Goal: Use online tool/utility: Utilize a website feature to perform a specific function

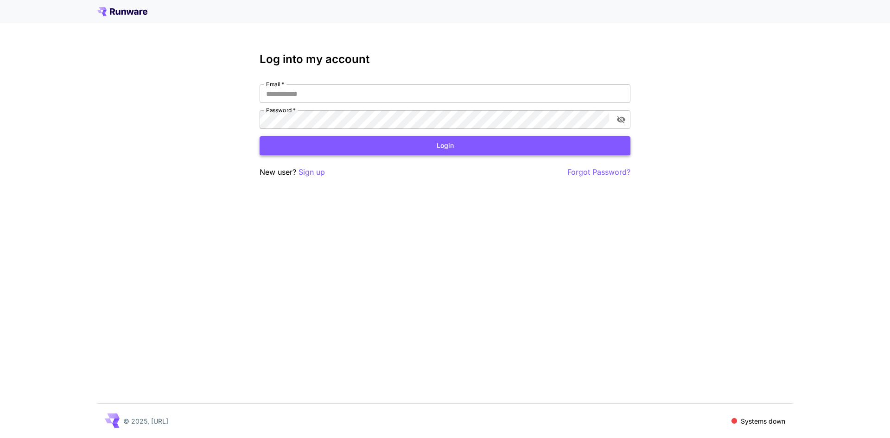
type input "**********"
click at [464, 148] on button "Login" at bounding box center [445, 145] width 371 height 19
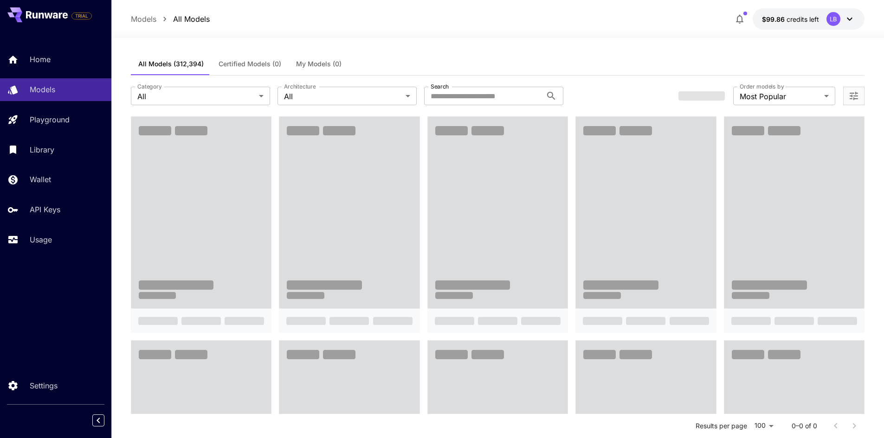
click at [379, 26] on div "Models All Models $99.86 credits left LB" at bounding box center [498, 18] width 734 height 21
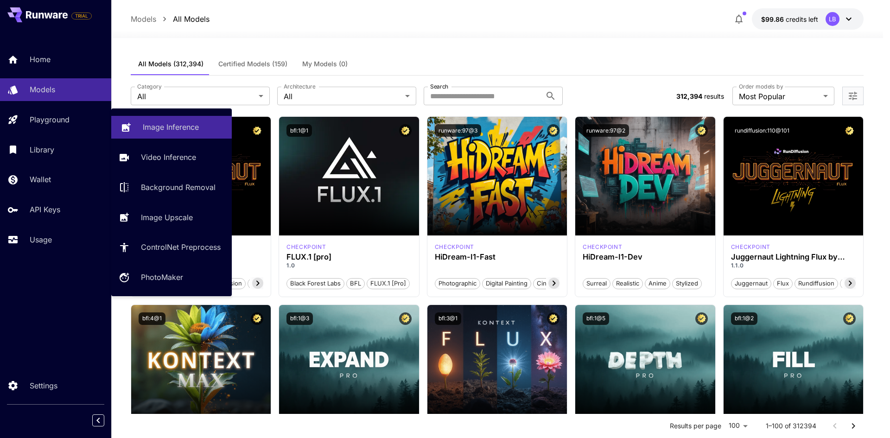
click at [154, 126] on p "Image Inference" at bounding box center [171, 127] width 56 height 11
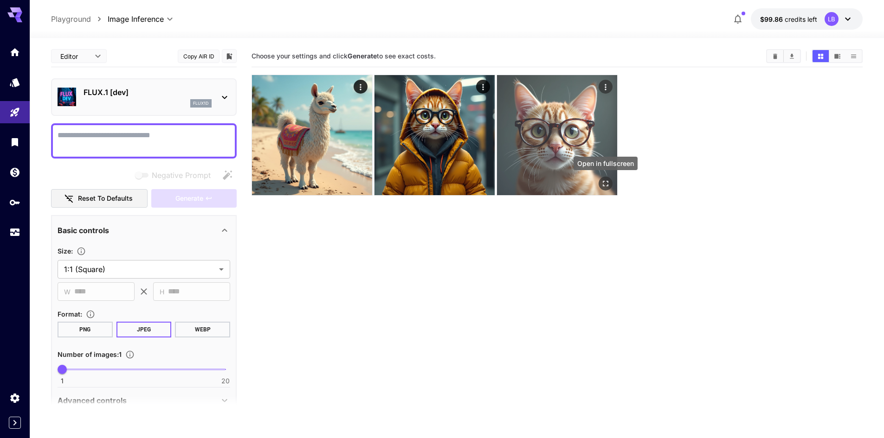
click at [605, 182] on icon "Open in fullscreen" at bounding box center [605, 183] width 9 height 9
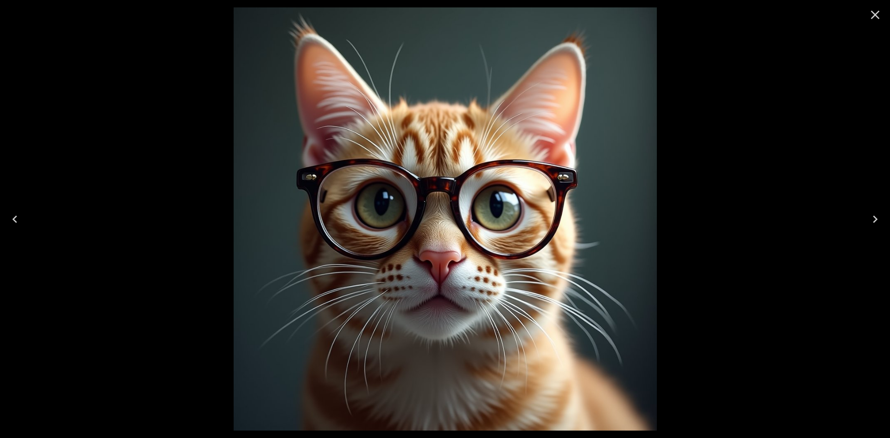
click at [872, 15] on icon "Close" at bounding box center [875, 14] width 15 height 15
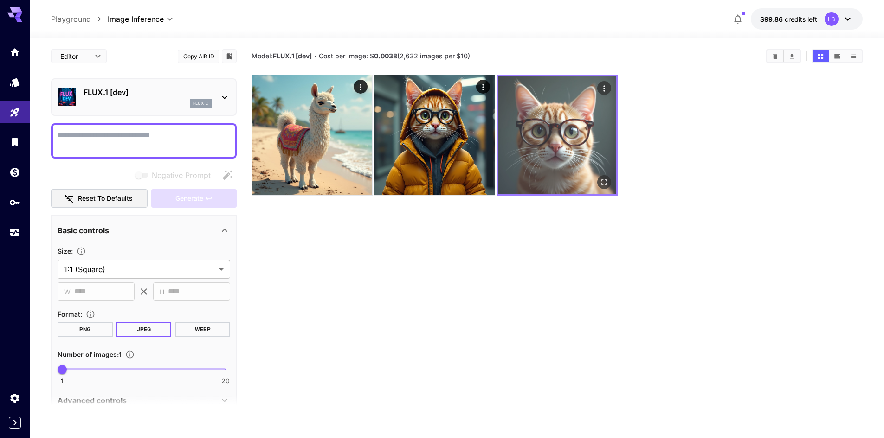
click at [603, 183] on icon "Open in fullscreen" at bounding box center [603, 182] width 9 height 9
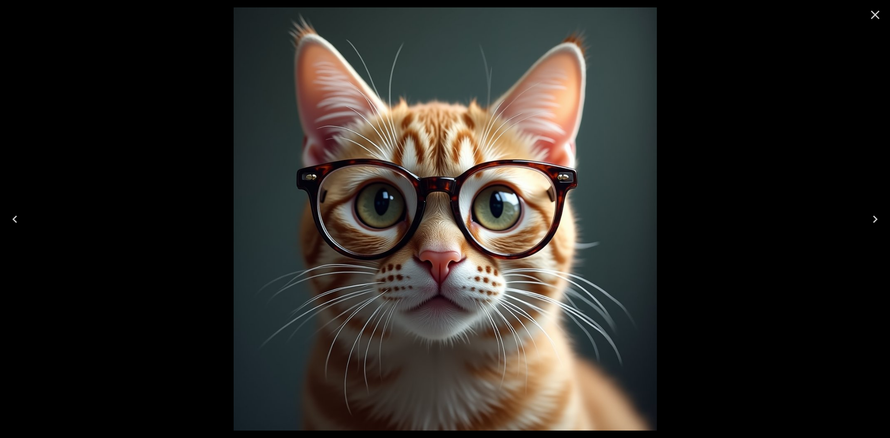
click at [15, 220] on icon "Previous" at bounding box center [14, 219] width 15 height 15
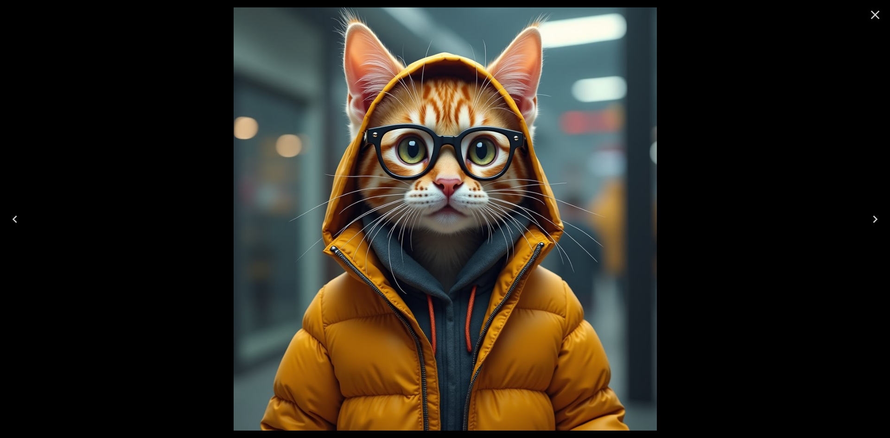
click at [15, 220] on icon "Previous" at bounding box center [14, 219] width 15 height 15
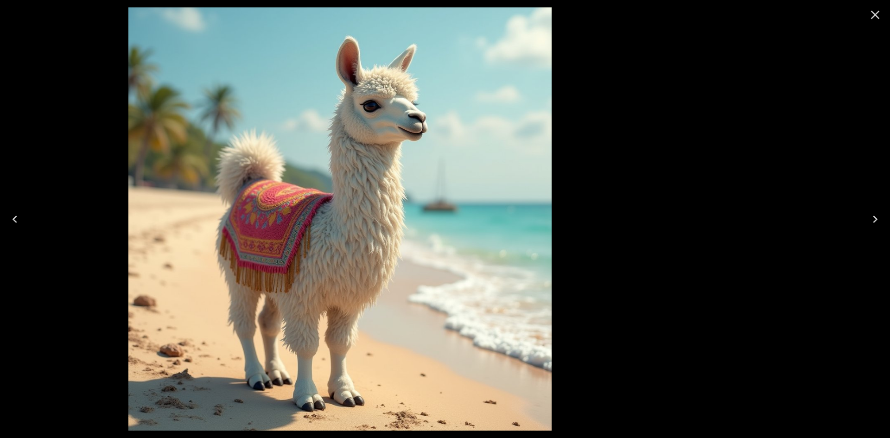
drag, startPoint x: 483, startPoint y: 189, endPoint x: 359, endPoint y: 198, distance: 124.1
click at [359, 198] on img at bounding box center [339, 218] width 423 height 423
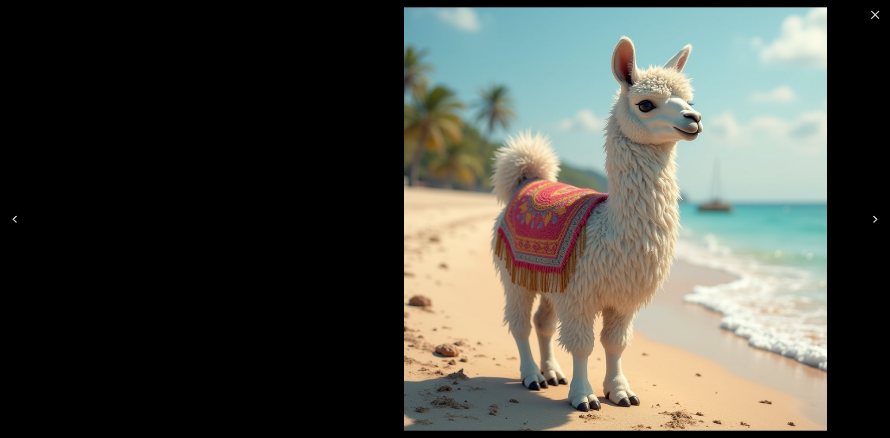
drag, startPoint x: 529, startPoint y: 185, endPoint x: 818, endPoint y: 195, distance: 289.1
click at [786, 194] on img at bounding box center [615, 218] width 423 height 423
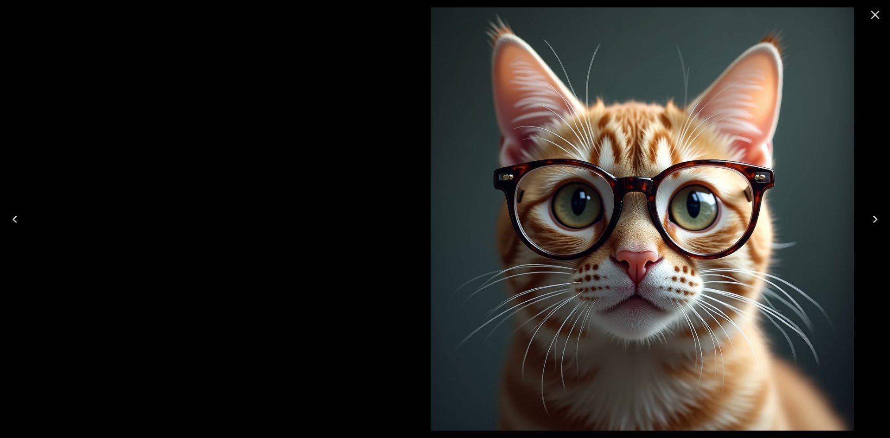
drag, startPoint x: 249, startPoint y: 227, endPoint x: 750, endPoint y: 224, distance: 501.8
click at [697, 227] on img at bounding box center [642, 218] width 423 height 423
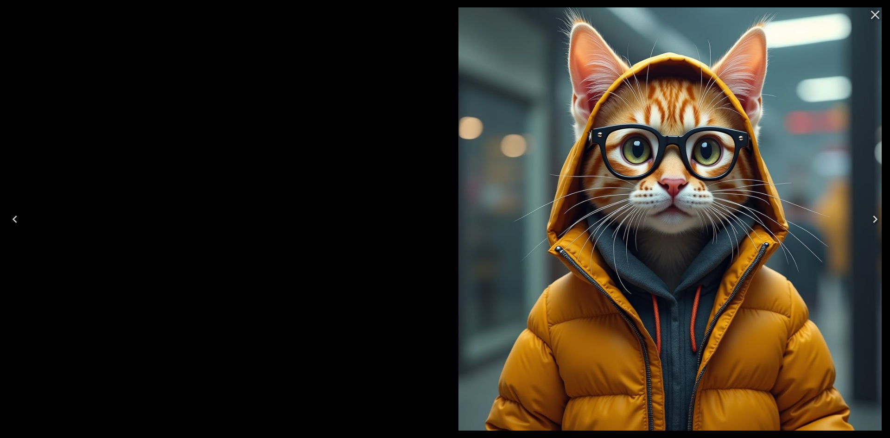
drag, startPoint x: 368, startPoint y: 233, endPoint x: 749, endPoint y: 204, distance: 381.5
click at [731, 209] on img at bounding box center [670, 218] width 423 height 423
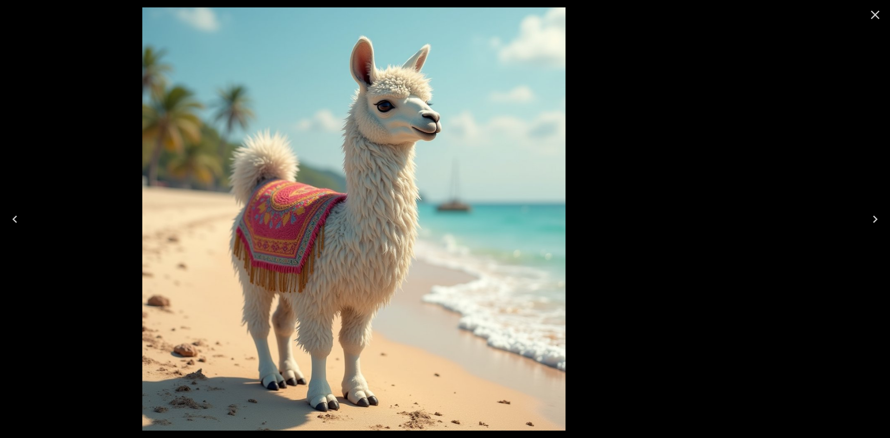
drag, startPoint x: 615, startPoint y: 197, endPoint x: 234, endPoint y: 197, distance: 380.8
click at [241, 197] on img at bounding box center [353, 218] width 423 height 423
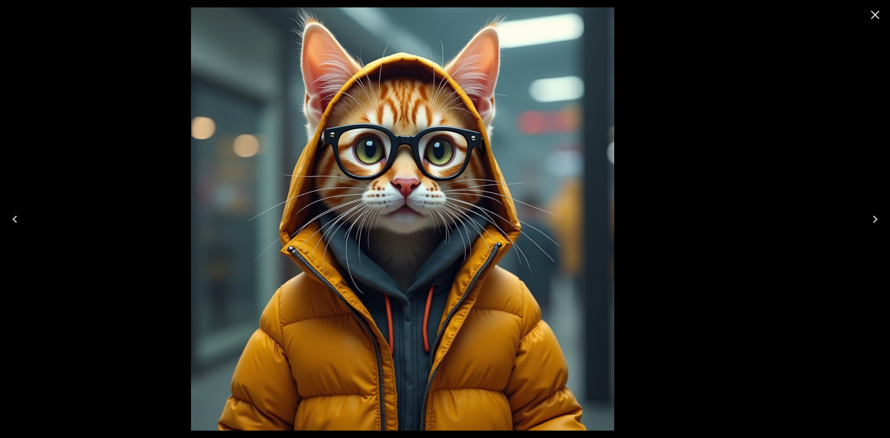
drag, startPoint x: 808, startPoint y: 237, endPoint x: 190, endPoint y: 287, distance: 620.3
click at [234, 285] on div at bounding box center [402, 219] width 890 height 438
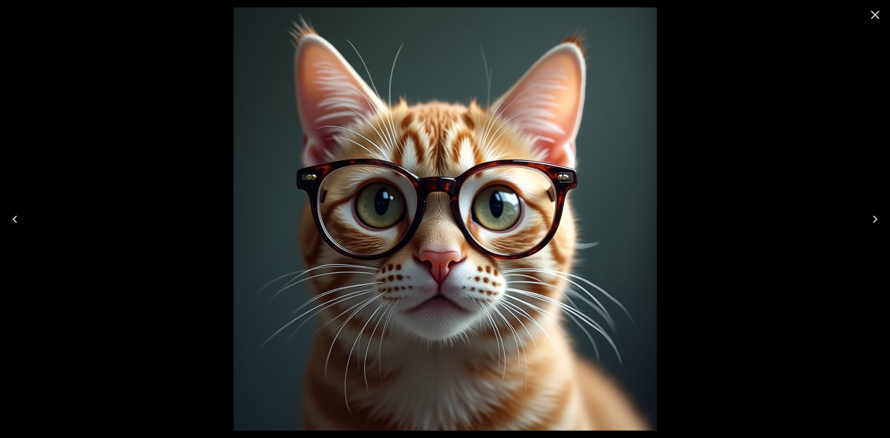
drag, startPoint x: 512, startPoint y: 278, endPoint x: 736, endPoint y: 264, distance: 224.9
click at [657, 266] on img at bounding box center [445, 218] width 423 height 423
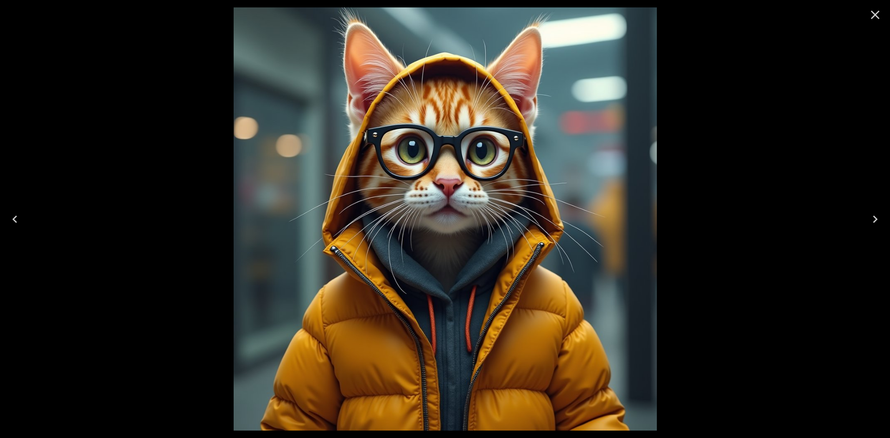
drag, startPoint x: 363, startPoint y: 272, endPoint x: 726, endPoint y: 269, distance: 363.6
click at [657, 269] on img at bounding box center [445, 218] width 423 height 423
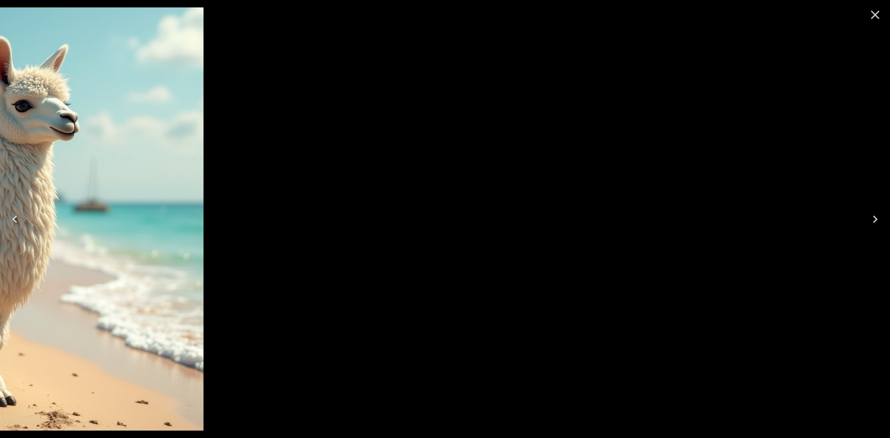
drag, startPoint x: 375, startPoint y: 259, endPoint x: 33, endPoint y: 260, distance: 341.8
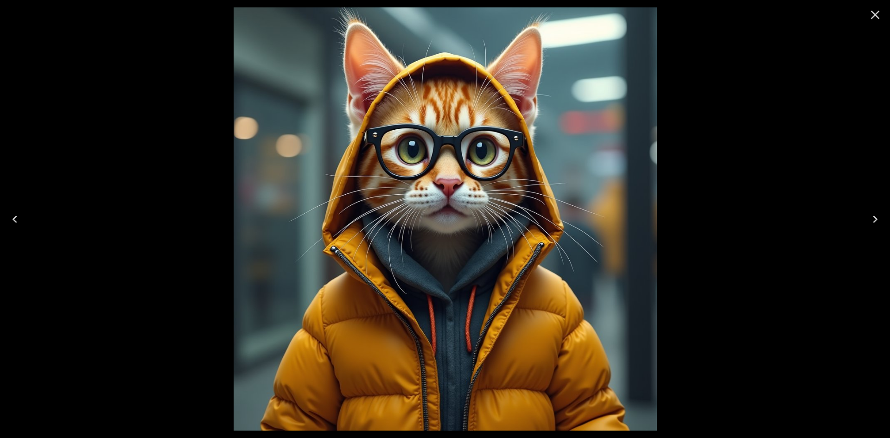
click at [874, 15] on icon "Close" at bounding box center [875, 14] width 15 height 15
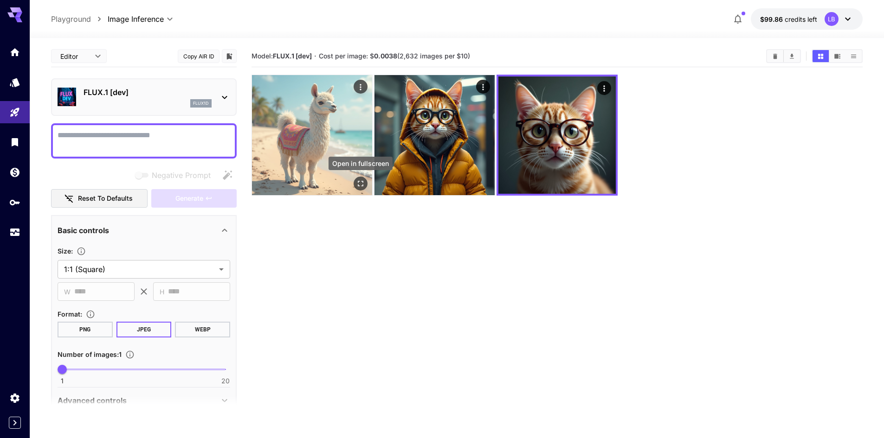
click at [356, 183] on icon "Open in fullscreen" at bounding box center [360, 183] width 9 height 9
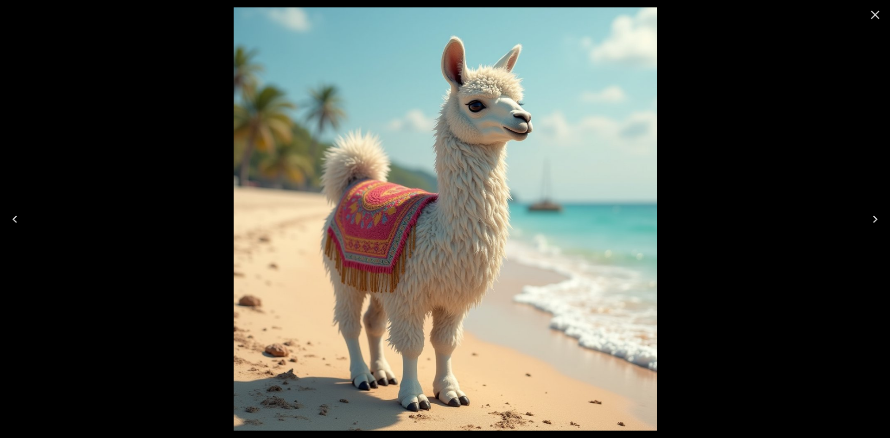
drag, startPoint x: 549, startPoint y: 205, endPoint x: 317, endPoint y: 203, distance: 232.4
click at [356, 206] on img at bounding box center [445, 218] width 423 height 423
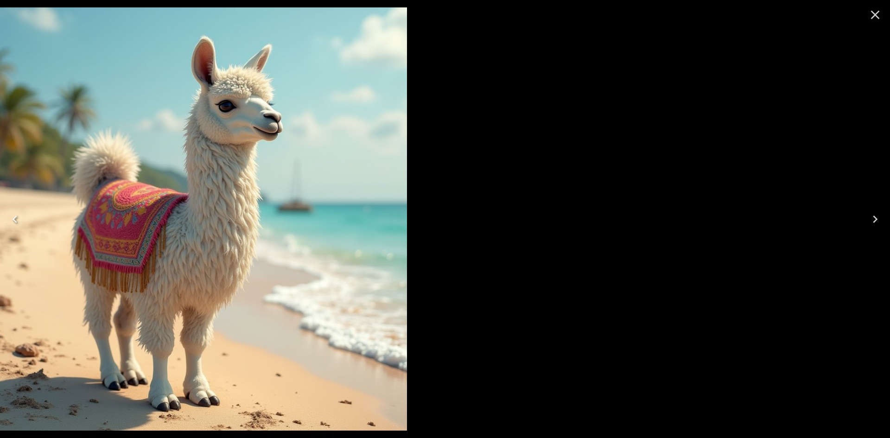
drag, startPoint x: 609, startPoint y: 158, endPoint x: 245, endPoint y: 171, distance: 363.8
click at [284, 165] on img at bounding box center [195, 218] width 423 height 423
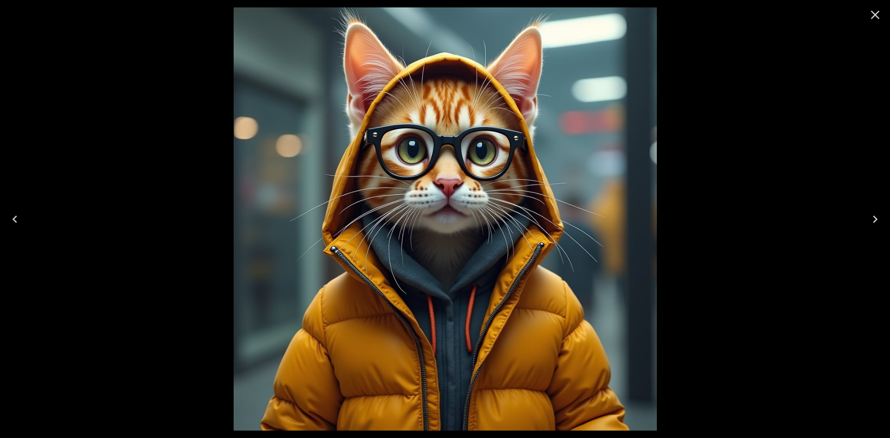
drag, startPoint x: 194, startPoint y: 175, endPoint x: 558, endPoint y: 175, distance: 363.6
click at [546, 175] on div at bounding box center [445, 219] width 890 height 438
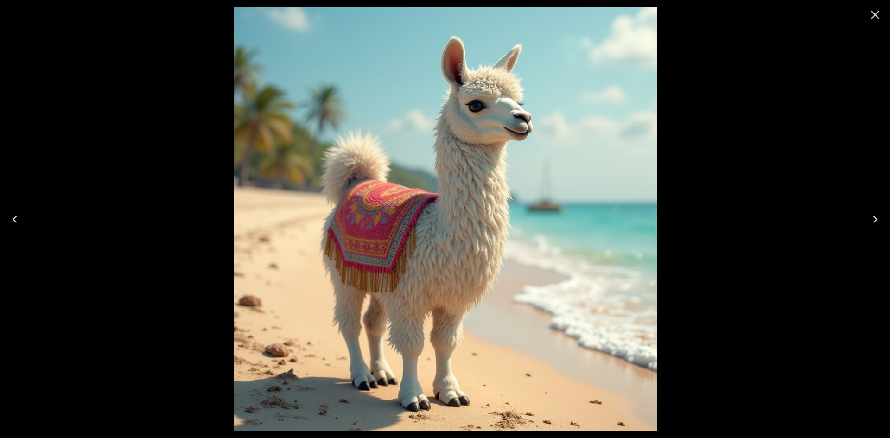
drag, startPoint x: 359, startPoint y: 174, endPoint x: 756, endPoint y: 171, distance: 396.6
click at [657, 171] on img at bounding box center [445, 218] width 423 height 423
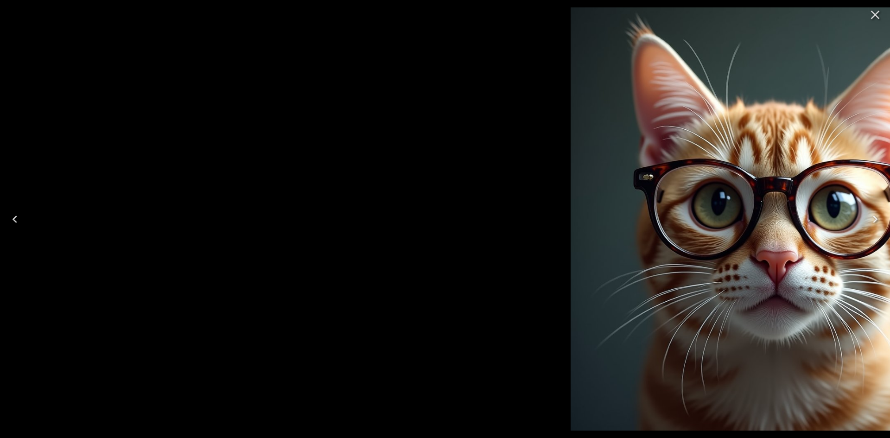
drag, startPoint x: 309, startPoint y: 174, endPoint x: 832, endPoint y: 169, distance: 522.7
click at [803, 172] on img at bounding box center [782, 218] width 423 height 423
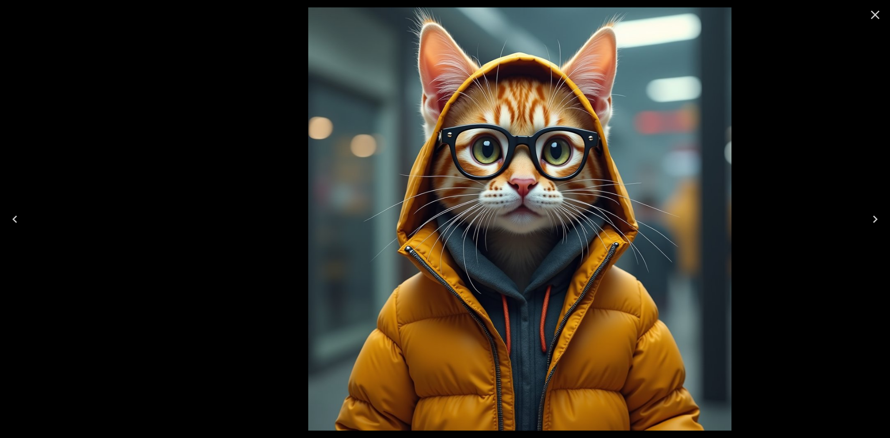
drag, startPoint x: 437, startPoint y: 181, endPoint x: 857, endPoint y: 166, distance: 419.6
click at [732, 167] on img at bounding box center [519, 218] width 423 height 423
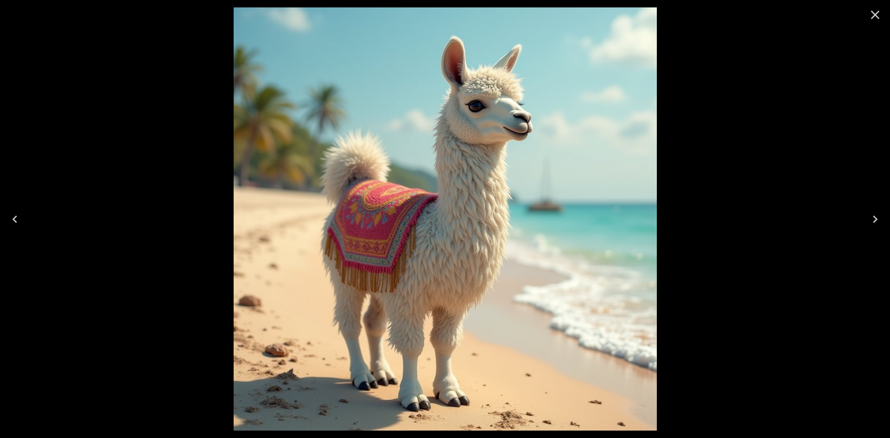
drag, startPoint x: 696, startPoint y: 166, endPoint x: 155, endPoint y: 164, distance: 540.8
click at [173, 165] on div at bounding box center [445, 219] width 890 height 438
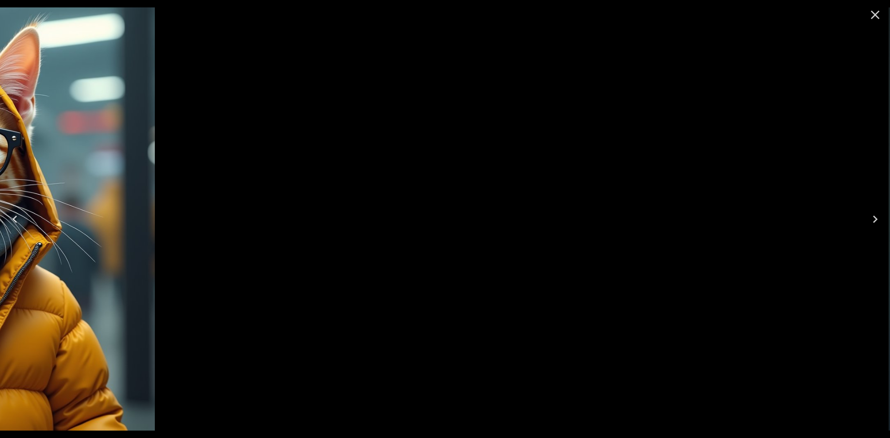
drag, startPoint x: 650, startPoint y: 173, endPoint x: 107, endPoint y: 171, distance: 543.6
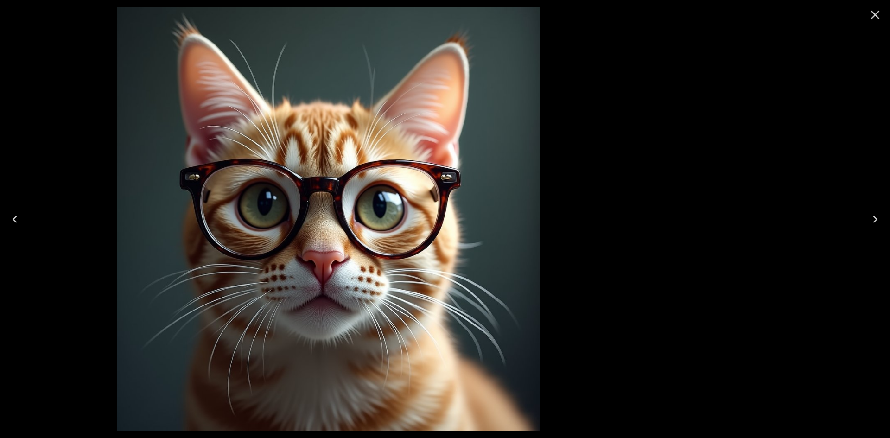
drag, startPoint x: 590, startPoint y: 180, endPoint x: 229, endPoint y: 189, distance: 361.4
click at [280, 189] on img at bounding box center [328, 218] width 423 height 423
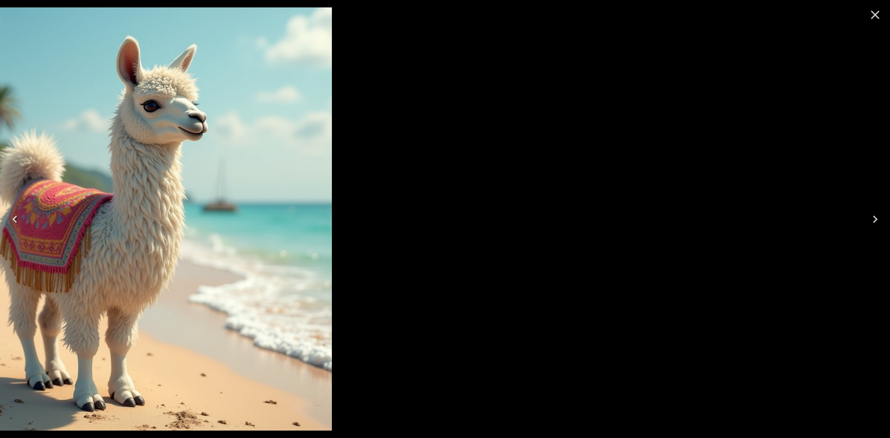
drag, startPoint x: 646, startPoint y: 190, endPoint x: 168, endPoint y: 194, distance: 477.3
click at [187, 191] on div at bounding box center [120, 219] width 890 height 438
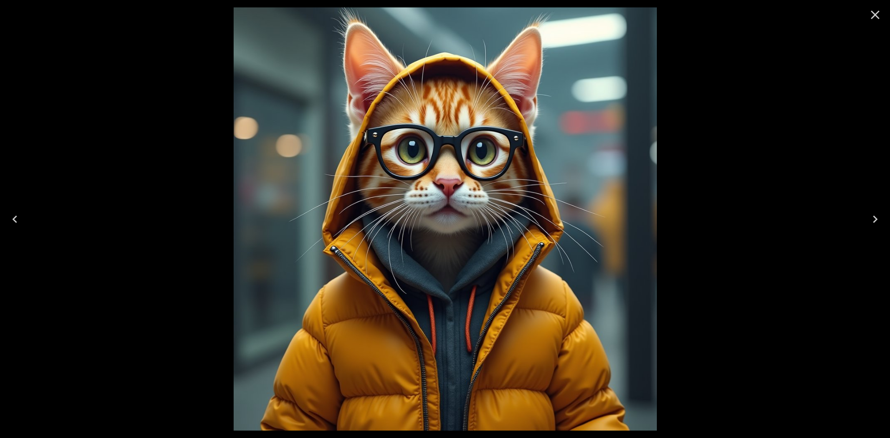
drag, startPoint x: 584, startPoint y: 194, endPoint x: 79, endPoint y: 199, distance: 505.6
click at [234, 199] on img at bounding box center [445, 218] width 423 height 423
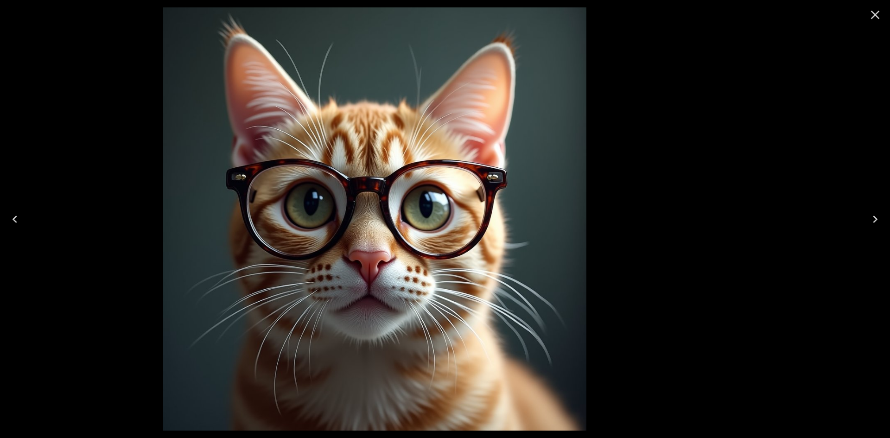
drag, startPoint x: 676, startPoint y: 225, endPoint x: 254, endPoint y: 208, distance: 422.4
click at [275, 208] on div at bounding box center [375, 219] width 890 height 438
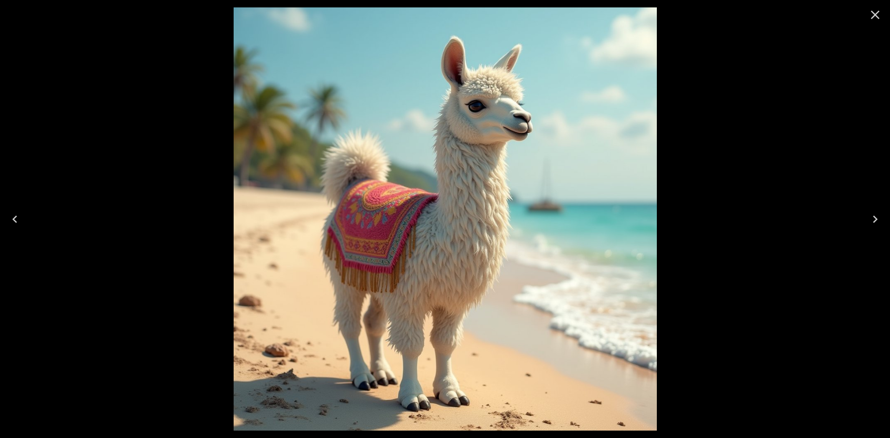
click at [871, 16] on icon "Close" at bounding box center [875, 14] width 15 height 15
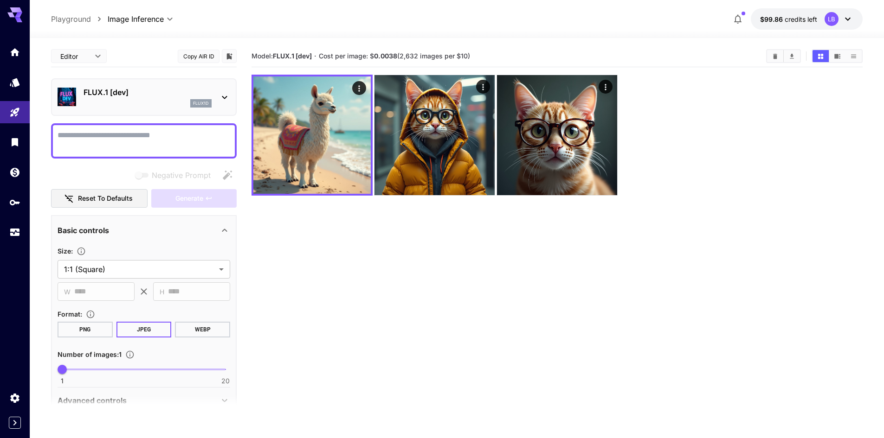
click at [122, 138] on textarea "Negative Prompt" at bounding box center [144, 141] width 173 height 22
type textarea "***"
click at [139, 99] on div "FLUX.1 [dev] flux1d" at bounding box center [147, 97] width 128 height 21
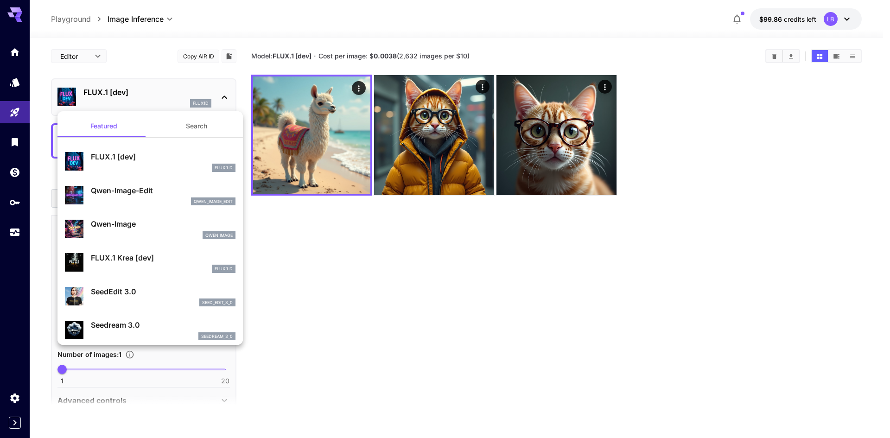
click at [135, 225] on p "Qwen-Image" at bounding box center [163, 223] width 145 height 11
type input "**"
type input "***"
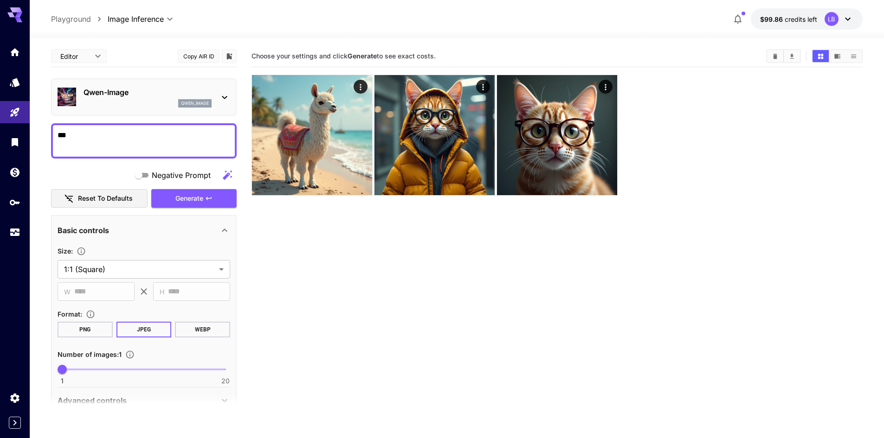
click at [116, 141] on textarea "***" at bounding box center [144, 141] width 173 height 22
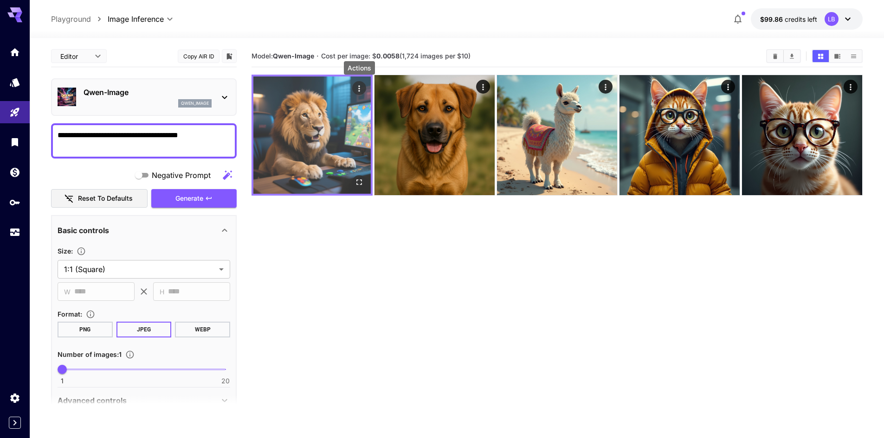
type textarea "**********"
click at [361, 85] on icon "Actions" at bounding box center [358, 88] width 9 height 9
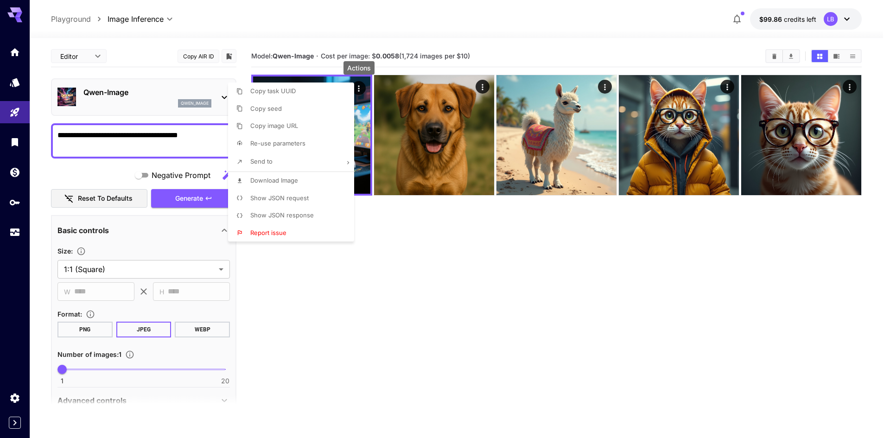
click at [402, 243] on div at bounding box center [445, 219] width 890 height 438
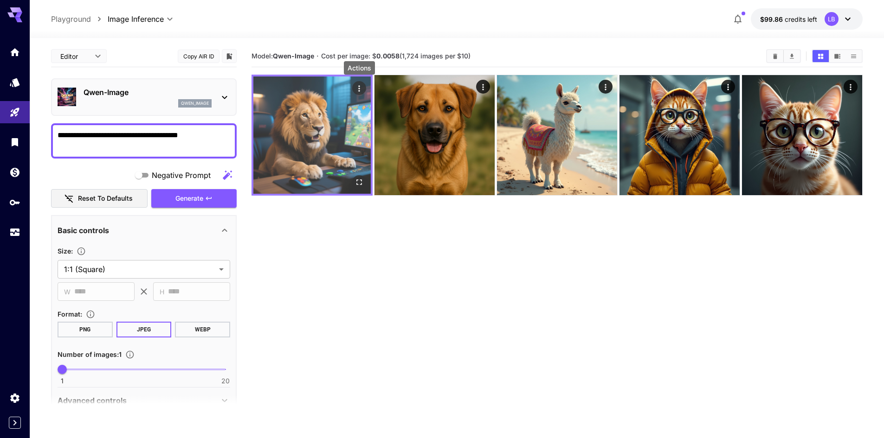
click at [357, 86] on icon "Actions" at bounding box center [358, 88] width 9 height 9
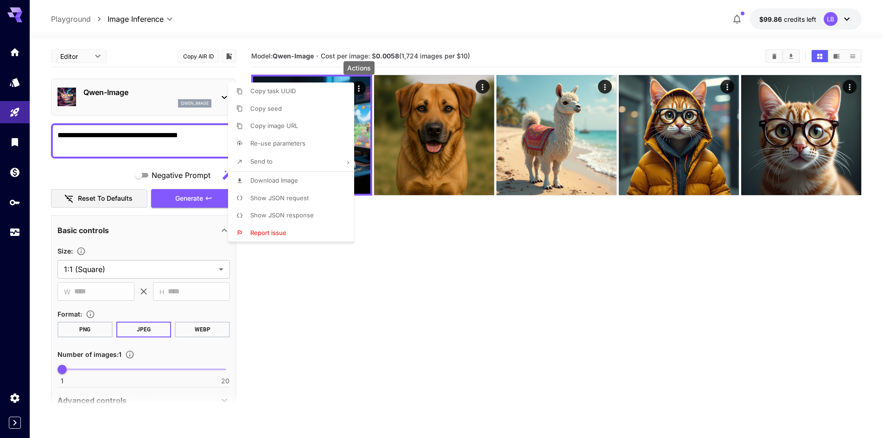
click at [392, 251] on div at bounding box center [445, 219] width 890 height 438
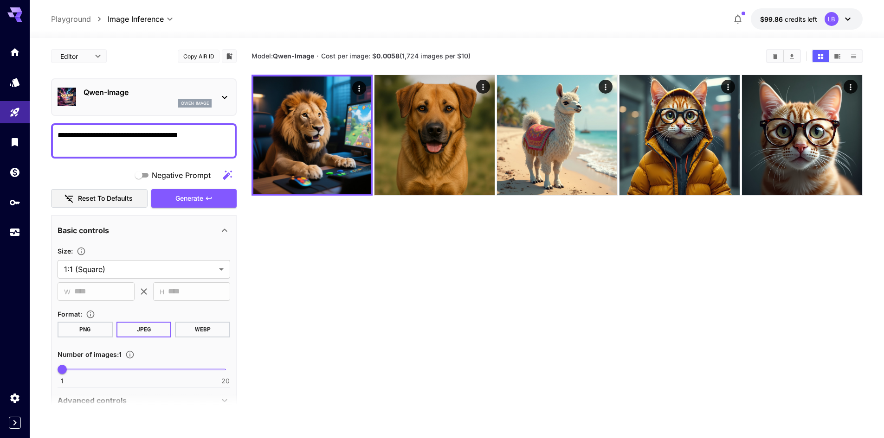
click at [218, 134] on textarea "**********" at bounding box center [144, 141] width 173 height 22
drag, startPoint x: 91, startPoint y: 135, endPoint x: 103, endPoint y: 136, distance: 11.7
click at [103, 136] on textarea "**********" at bounding box center [144, 141] width 173 height 22
click at [230, 136] on textarea "**********" at bounding box center [144, 141] width 173 height 22
type textarea "**********"
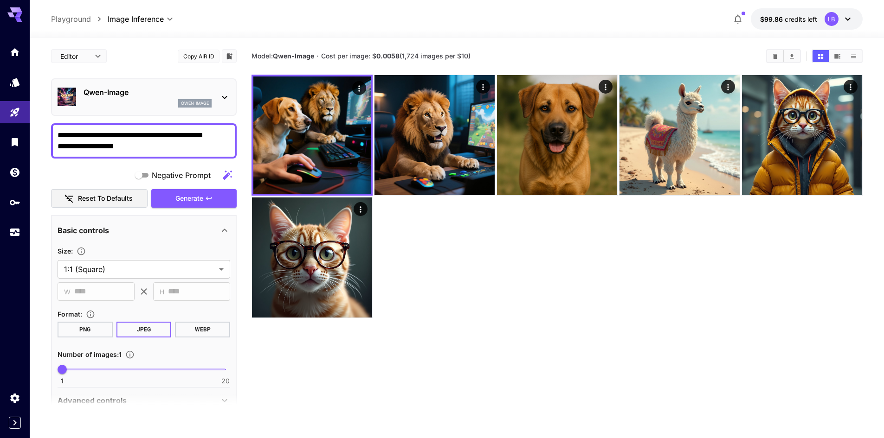
click at [66, 147] on textarea "**********" at bounding box center [144, 141] width 173 height 22
drag, startPoint x: 148, startPoint y: 142, endPoint x: 26, endPoint y: 132, distance: 121.9
click at [26, 132] on div "**********" at bounding box center [442, 256] width 884 height 512
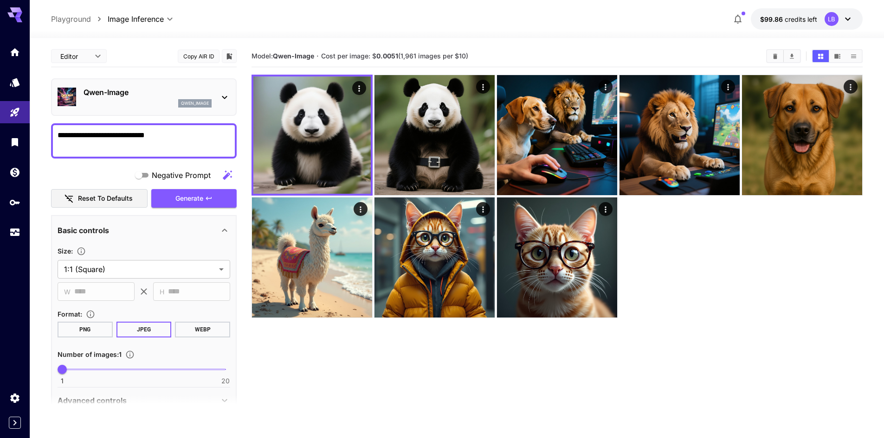
click at [186, 133] on textarea "**********" at bounding box center [144, 141] width 173 height 22
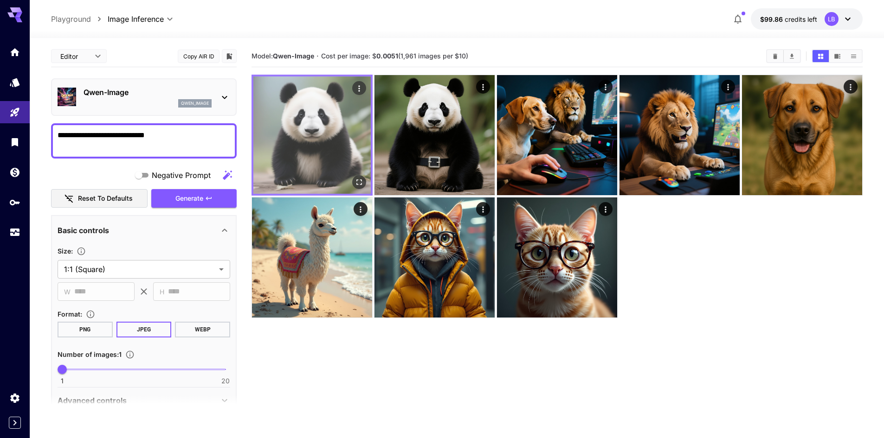
type textarea "**********"
click at [358, 179] on icon "Open in fullscreen" at bounding box center [358, 182] width 9 height 9
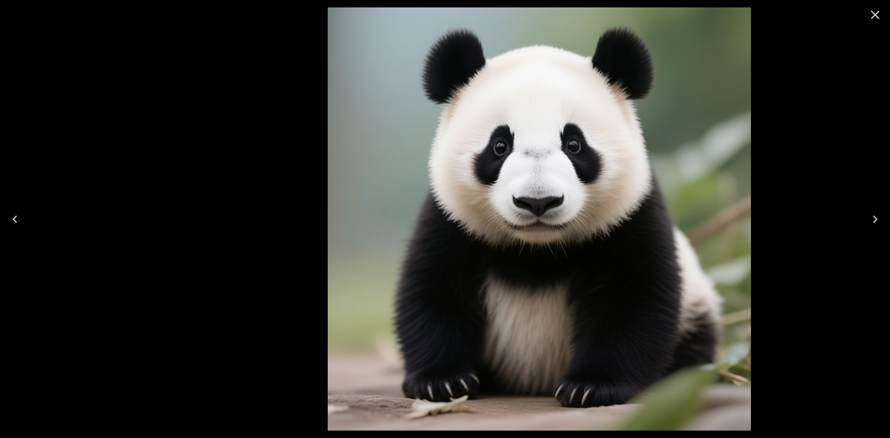
drag, startPoint x: 473, startPoint y: 171, endPoint x: 790, endPoint y: 203, distance: 318.8
click at [709, 192] on img at bounding box center [539, 218] width 423 height 423
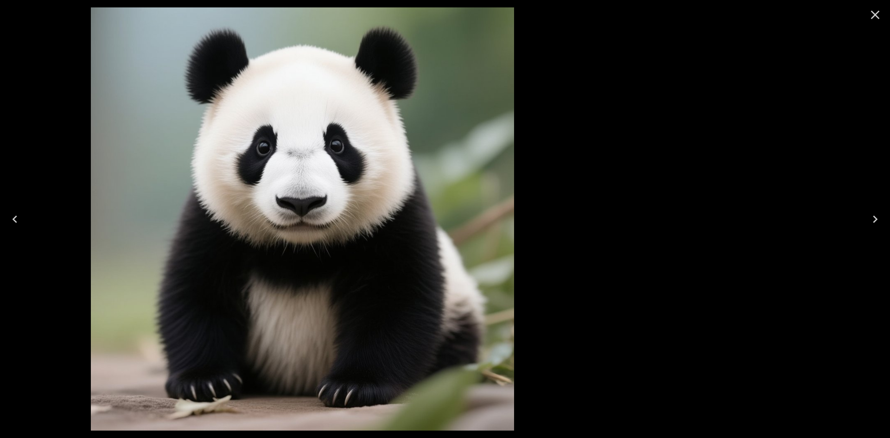
drag, startPoint x: 577, startPoint y: 226, endPoint x: 153, endPoint y: 236, distance: 424.5
click at [176, 237] on div at bounding box center [302, 219] width 890 height 438
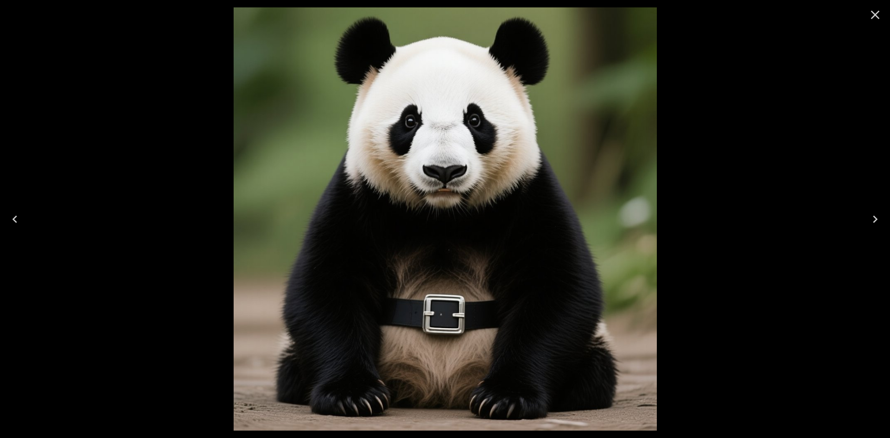
drag, startPoint x: 322, startPoint y: 256, endPoint x: 682, endPoint y: 234, distance: 360.1
click at [657, 234] on img at bounding box center [445, 218] width 423 height 423
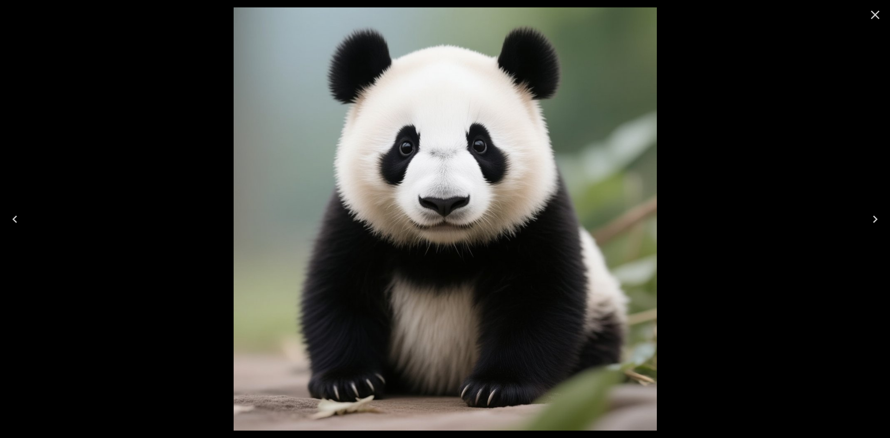
drag, startPoint x: 626, startPoint y: 239, endPoint x: 134, endPoint y: 236, distance: 492.1
click at [234, 239] on img at bounding box center [445, 218] width 423 height 423
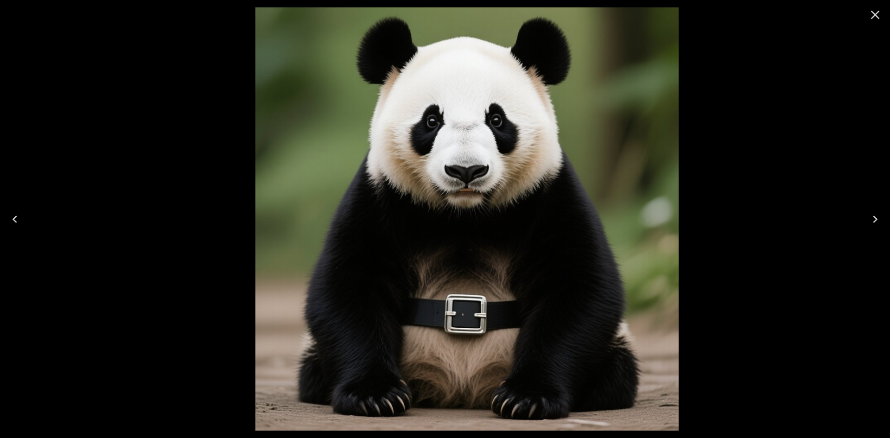
drag, startPoint x: 315, startPoint y: 233, endPoint x: 648, endPoint y: 216, distance: 333.0
click at [635, 217] on img at bounding box center [467, 218] width 423 height 423
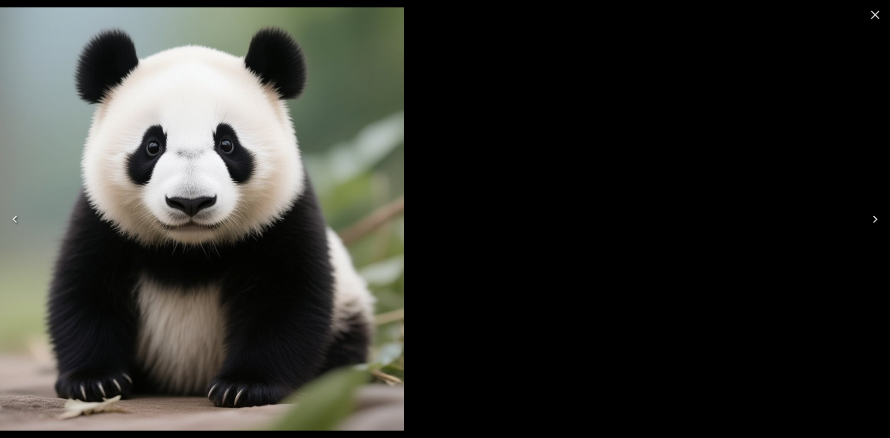
drag, startPoint x: 336, startPoint y: 225, endPoint x: 75, endPoint y: 227, distance: 260.7
click at [112, 231] on img at bounding box center [192, 218] width 423 height 423
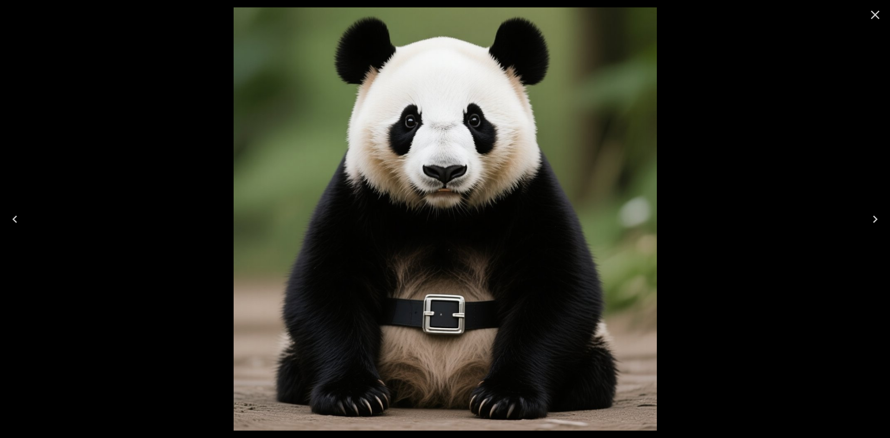
drag, startPoint x: 349, startPoint y: 227, endPoint x: 80, endPoint y: 235, distance: 268.7
click at [234, 237] on img at bounding box center [445, 218] width 423 height 423
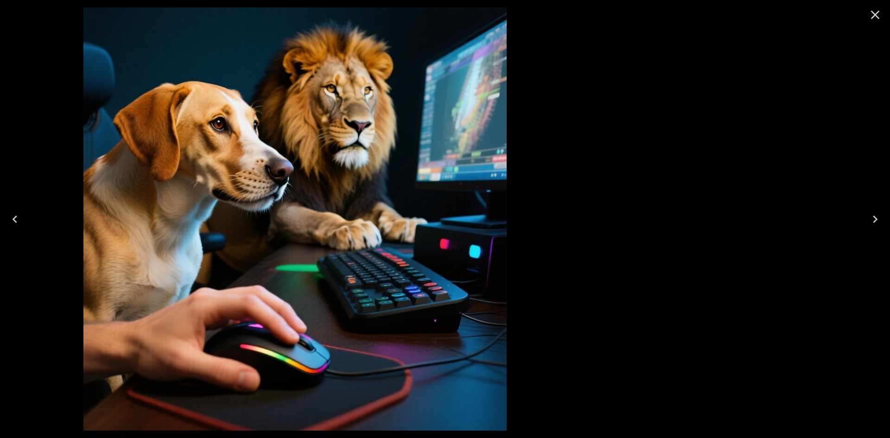
drag, startPoint x: 644, startPoint y: 245, endPoint x: 209, endPoint y: 252, distance: 435.6
click at [239, 252] on img at bounding box center [294, 218] width 423 height 423
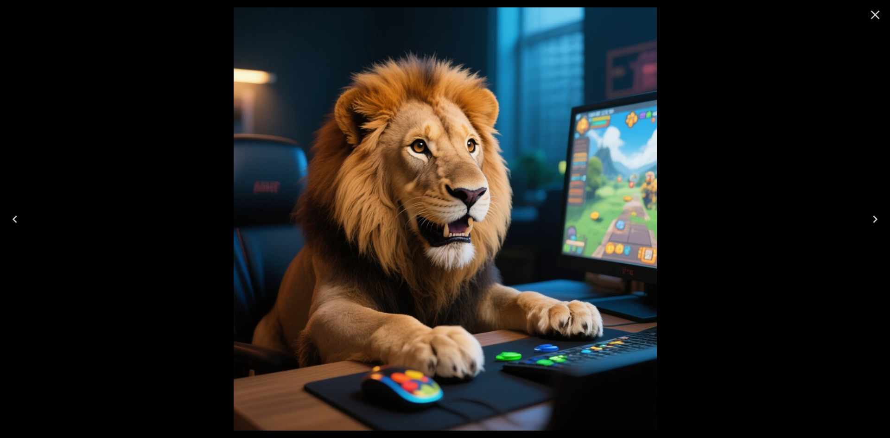
click at [876, 9] on icon "Close" at bounding box center [875, 14] width 15 height 15
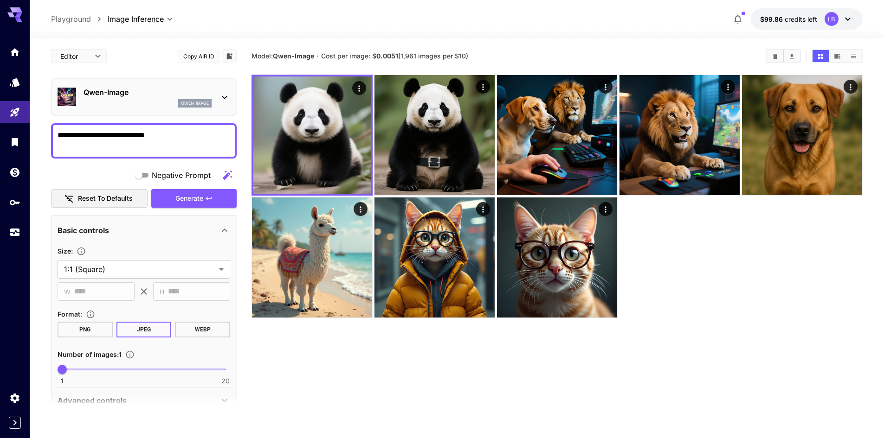
drag, startPoint x: 198, startPoint y: 128, endPoint x: 83, endPoint y: 141, distance: 114.8
click at [83, 141] on div "**********" at bounding box center [144, 140] width 186 height 35
drag, startPoint x: 197, startPoint y: 135, endPoint x: -106, endPoint y: 134, distance: 302.9
click at [0, 134] on html "**********" at bounding box center [442, 256] width 884 height 512
click at [19, 85] on icon "Models" at bounding box center [15, 79] width 11 height 11
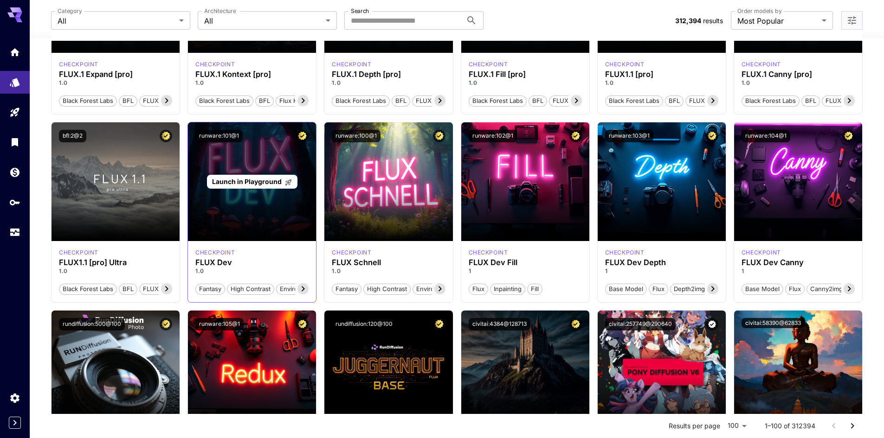
click at [301, 194] on div "Launch in Playground" at bounding box center [252, 181] width 128 height 119
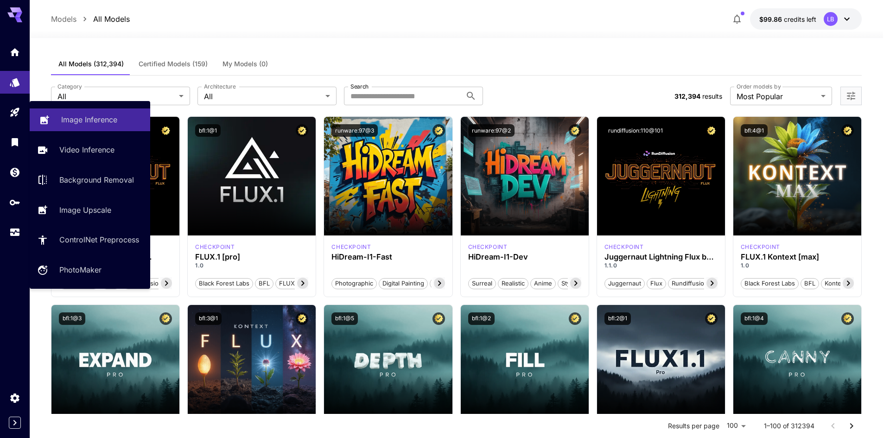
click at [86, 120] on p "Image Inference" at bounding box center [89, 119] width 56 height 11
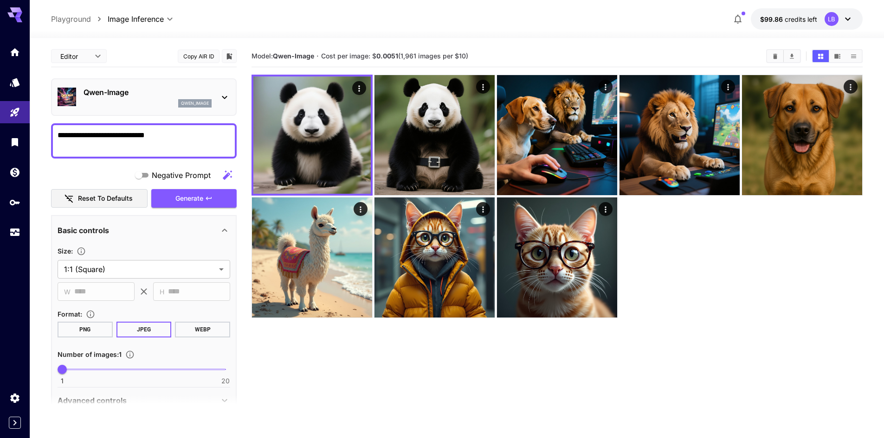
click at [731, 307] on div at bounding box center [556, 196] width 611 height 243
click at [143, 95] on p "Qwen-Image" at bounding box center [147, 92] width 128 height 11
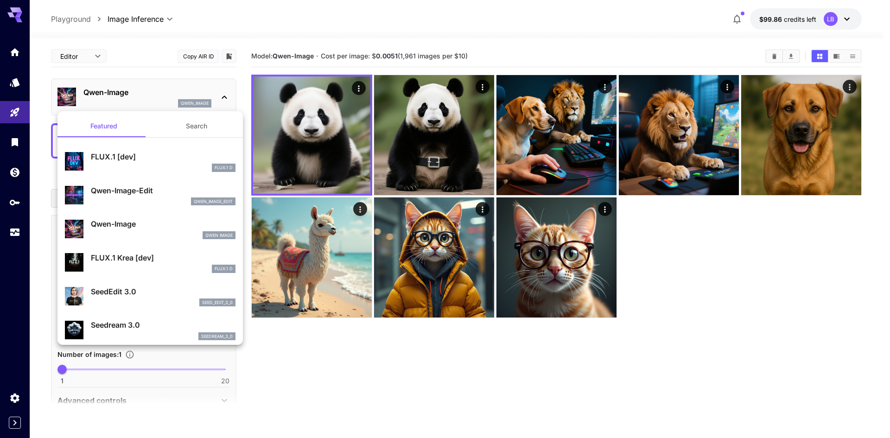
click at [754, 296] on div at bounding box center [445, 219] width 890 height 438
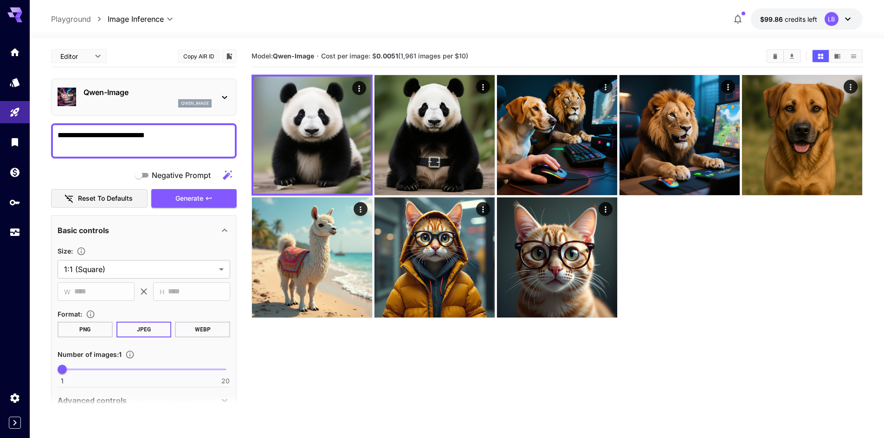
click at [849, 18] on icon at bounding box center [848, 19] width 6 height 3
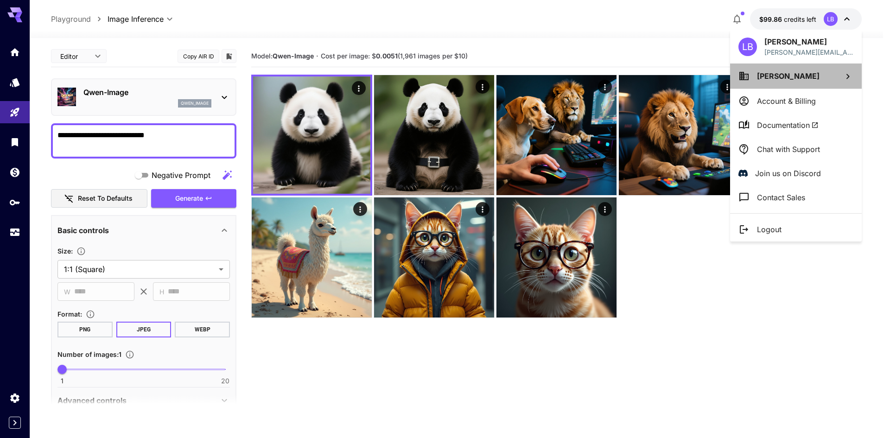
click at [776, 77] on span "[PERSON_NAME]" at bounding box center [788, 75] width 63 height 9
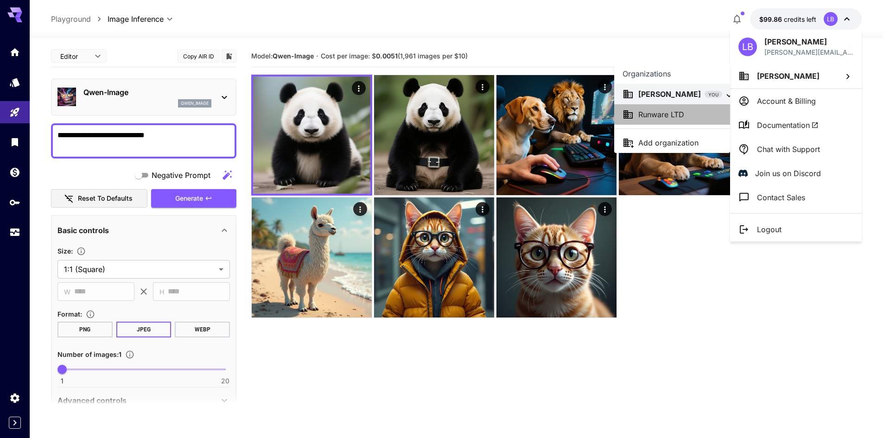
click at [661, 114] on p "Runware LTD" at bounding box center [662, 114] width 46 height 11
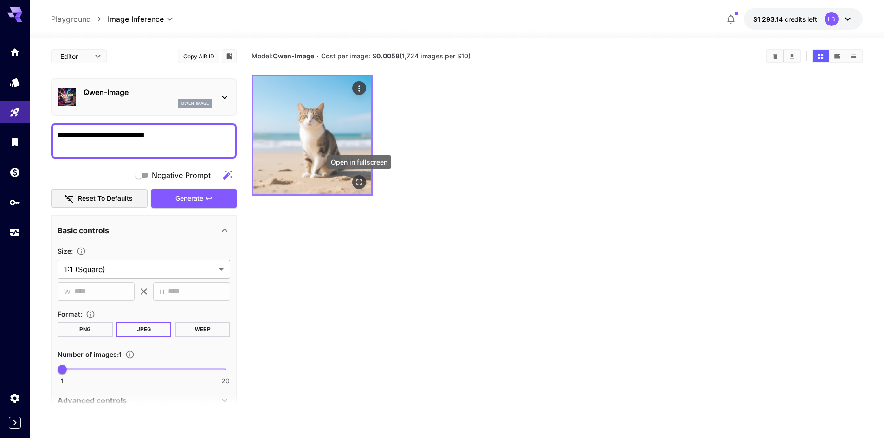
click at [357, 179] on icon "Open in fullscreen" at bounding box center [358, 182] width 9 height 9
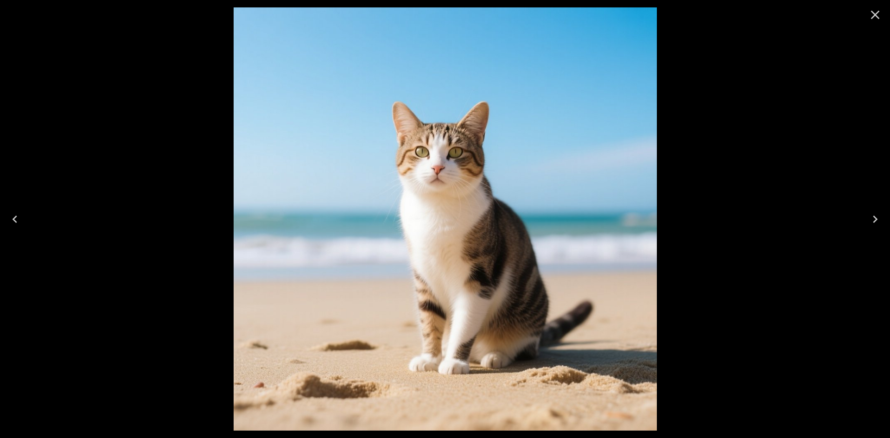
click at [879, 14] on icon "Close" at bounding box center [875, 14] width 15 height 15
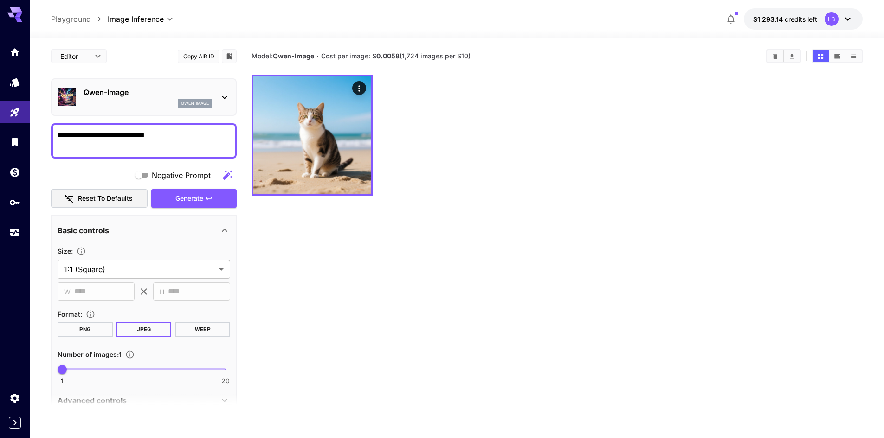
click at [463, 167] on div at bounding box center [556, 135] width 611 height 121
drag, startPoint x: 168, startPoint y: 130, endPoint x: -36, endPoint y: 115, distance: 205.1
click at [0, 115] on html "**********" at bounding box center [442, 256] width 884 height 512
click at [842, 15] on icon at bounding box center [847, 18] width 11 height 11
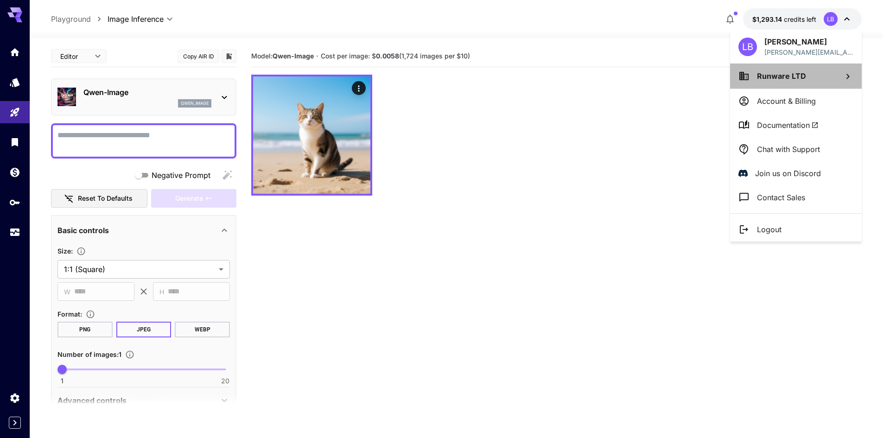
click at [791, 77] on span "Runware LTD" at bounding box center [781, 75] width 49 height 9
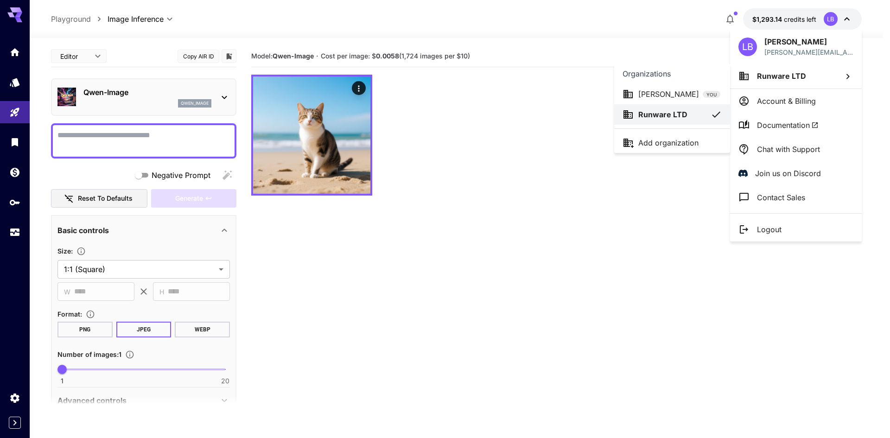
click at [651, 94] on p "[PERSON_NAME]" at bounding box center [669, 94] width 61 height 11
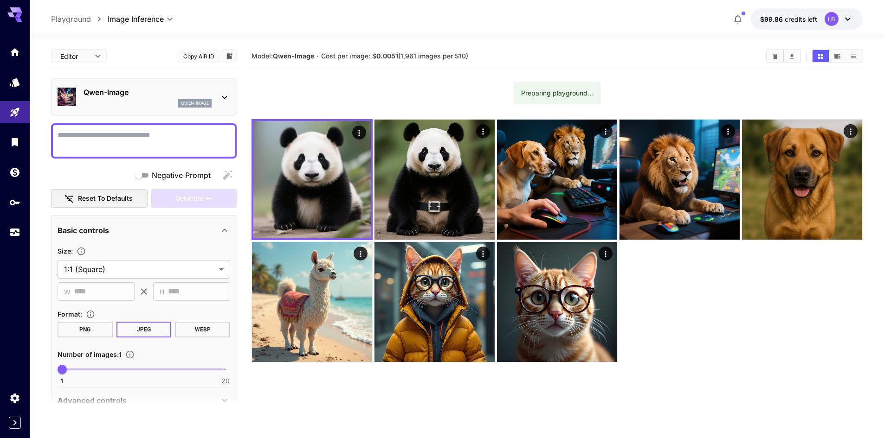
click at [133, 97] on p "Qwen-Image" at bounding box center [147, 92] width 128 height 11
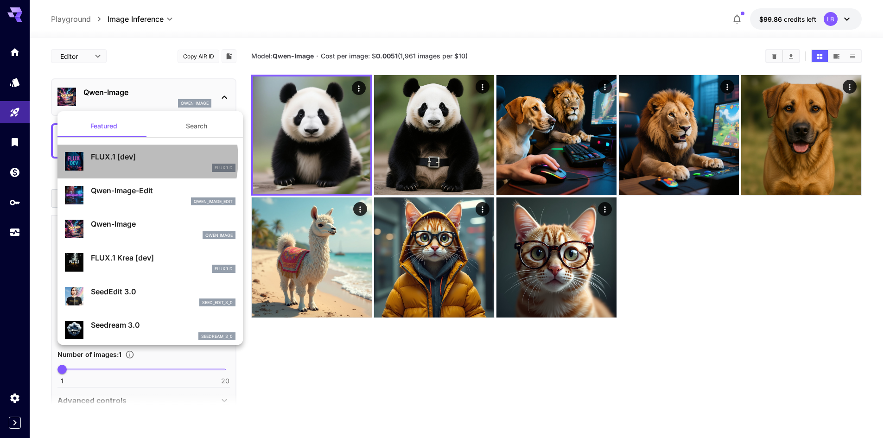
click at [128, 160] on p "FLUX.1 [dev]" at bounding box center [163, 156] width 145 height 11
type input "**"
type input "***"
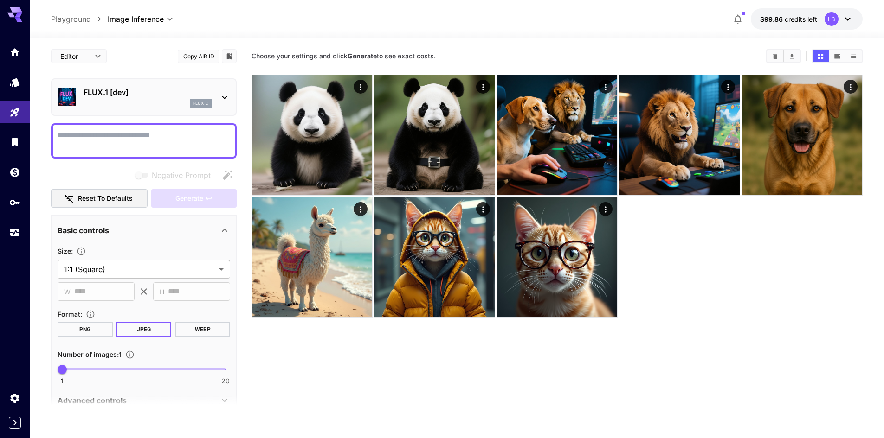
click at [106, 143] on textarea "Negative Prompt" at bounding box center [144, 141] width 173 height 22
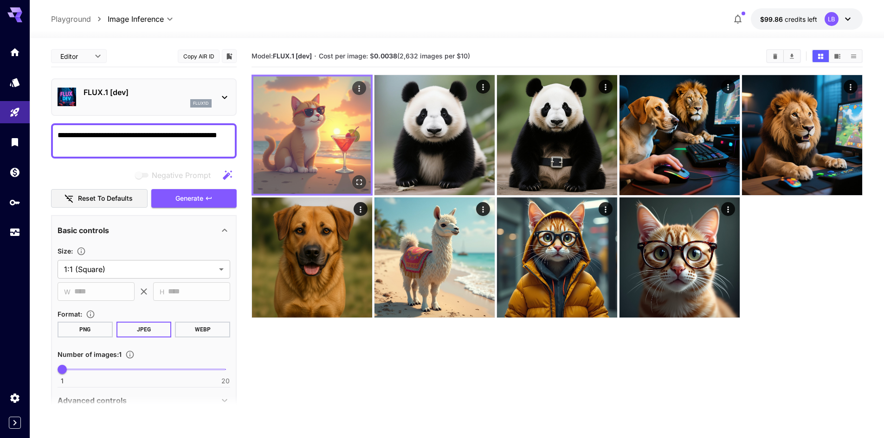
click at [362, 182] on icon "Open in fullscreen" at bounding box center [358, 182] width 9 height 9
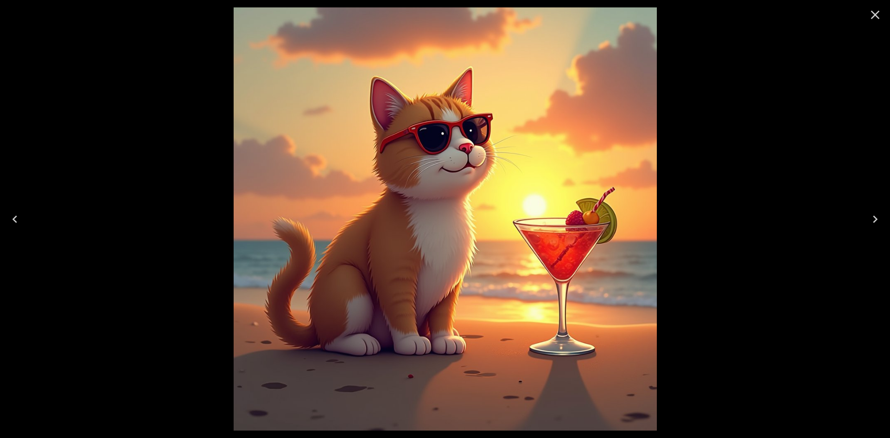
click at [877, 15] on icon "Close" at bounding box center [875, 15] width 9 height 9
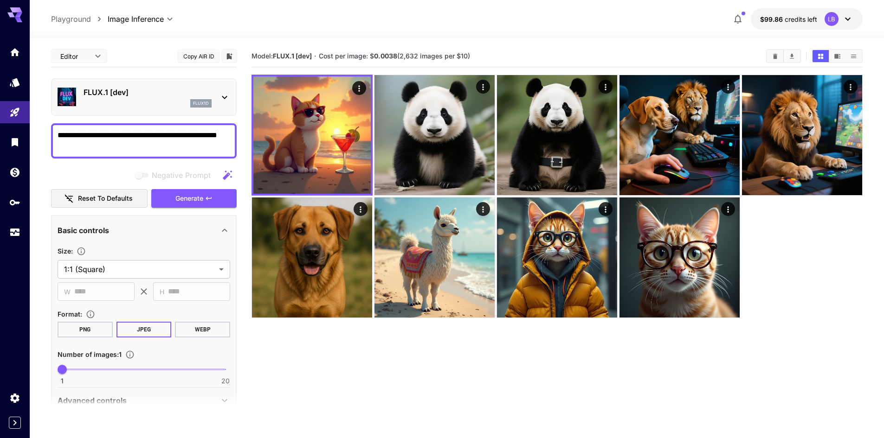
click at [59, 133] on textarea "**********" at bounding box center [144, 141] width 173 height 22
click at [217, 135] on textarea "**********" at bounding box center [144, 141] width 173 height 22
click at [207, 134] on textarea "**********" at bounding box center [144, 141] width 173 height 22
drag, startPoint x: 107, startPoint y: 145, endPoint x: 51, endPoint y: 149, distance: 56.3
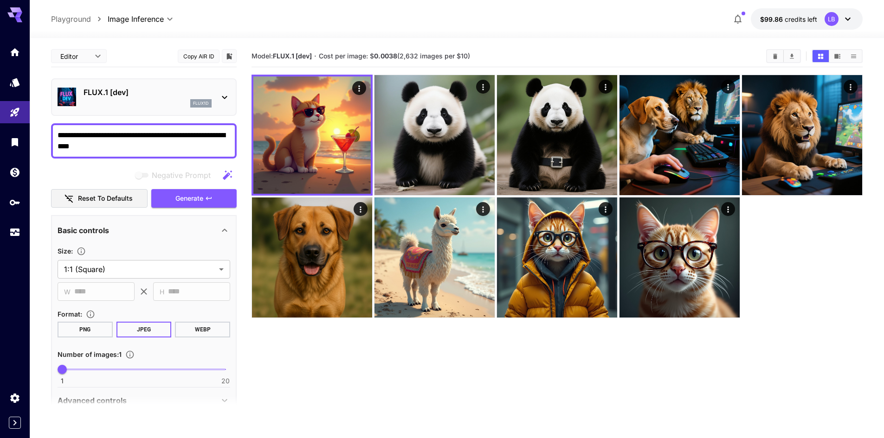
click at [51, 149] on div "**********" at bounding box center [144, 140] width 186 height 35
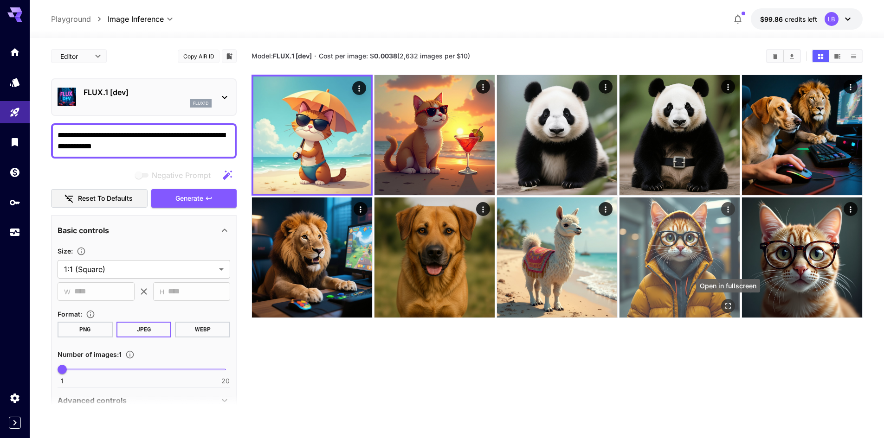
type textarea "**********"
click at [728, 308] on icon "Open in fullscreen" at bounding box center [727, 305] width 9 height 9
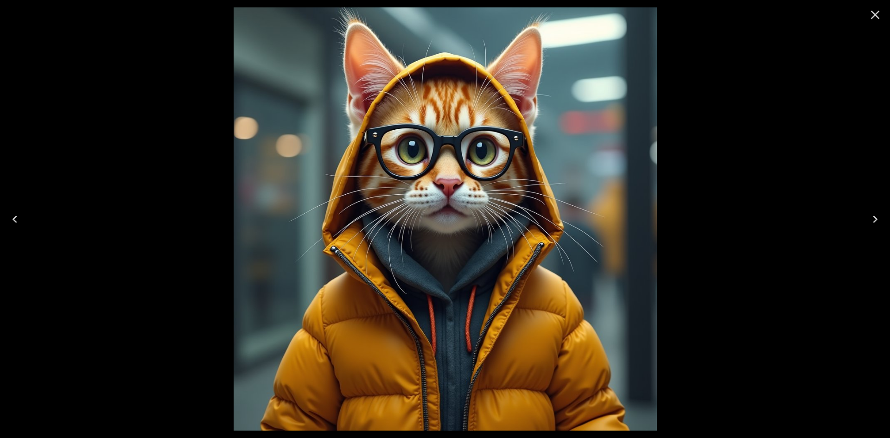
click at [873, 15] on icon "Close" at bounding box center [875, 14] width 15 height 15
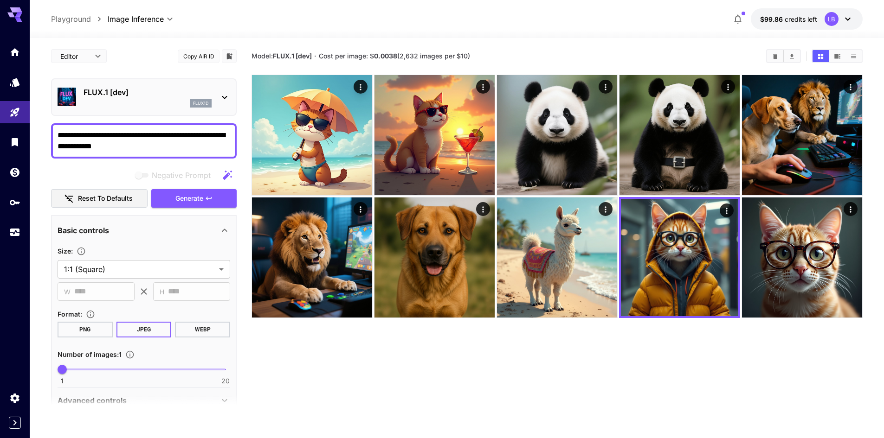
click at [453, 387] on section "Model: FLUX.1 [dev] · Cost per image: $ 0.0038 (2,632 images per $10)" at bounding box center [556, 264] width 611 height 438
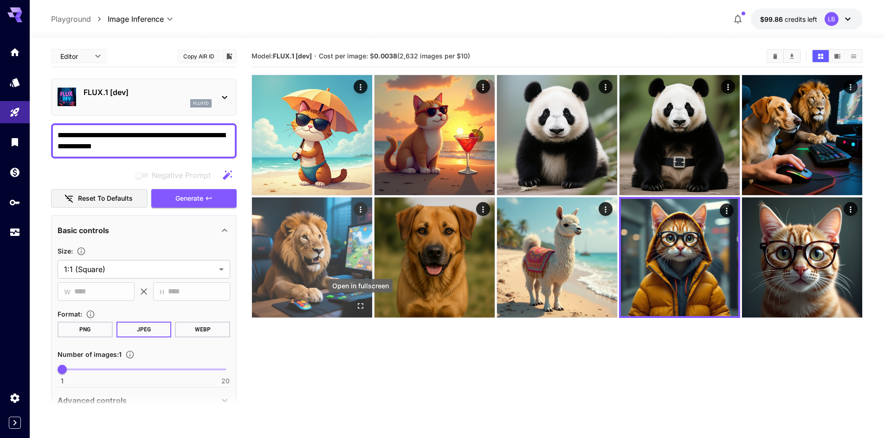
click at [362, 304] on icon "Open in fullscreen" at bounding box center [360, 305] width 9 height 9
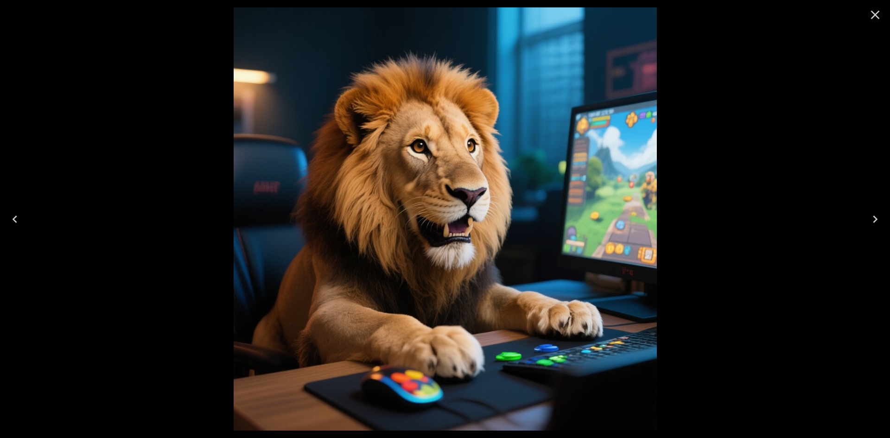
click at [878, 18] on icon "Close" at bounding box center [875, 14] width 15 height 15
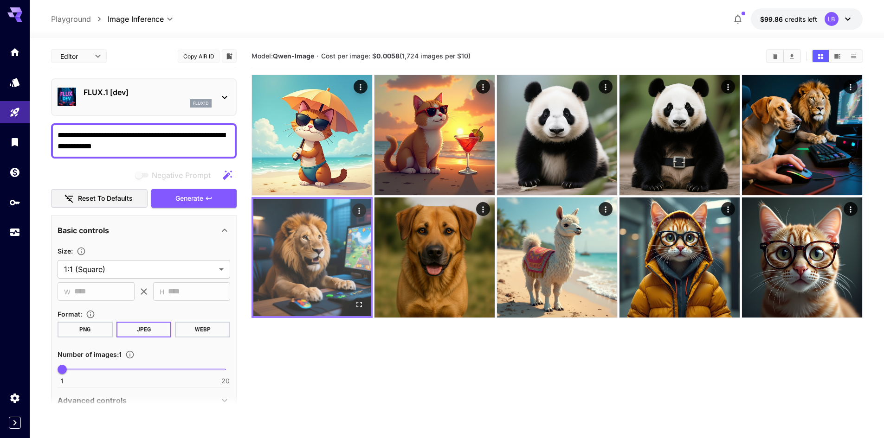
click at [360, 303] on icon "Open in fullscreen" at bounding box center [358, 304] width 9 height 9
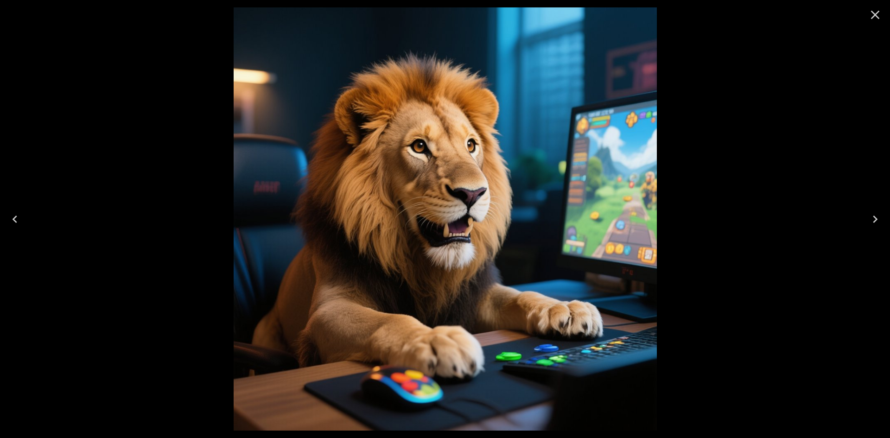
click at [875, 14] on icon "Close" at bounding box center [875, 15] width 9 height 9
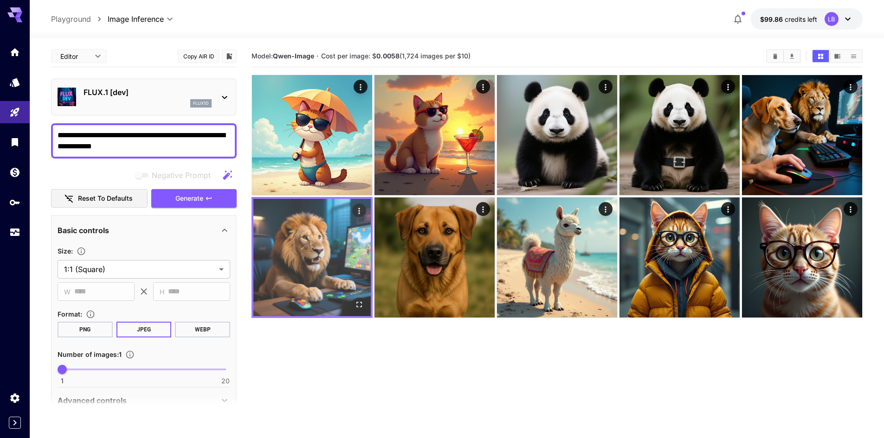
click at [360, 211] on icon "Actions" at bounding box center [358, 210] width 9 height 9
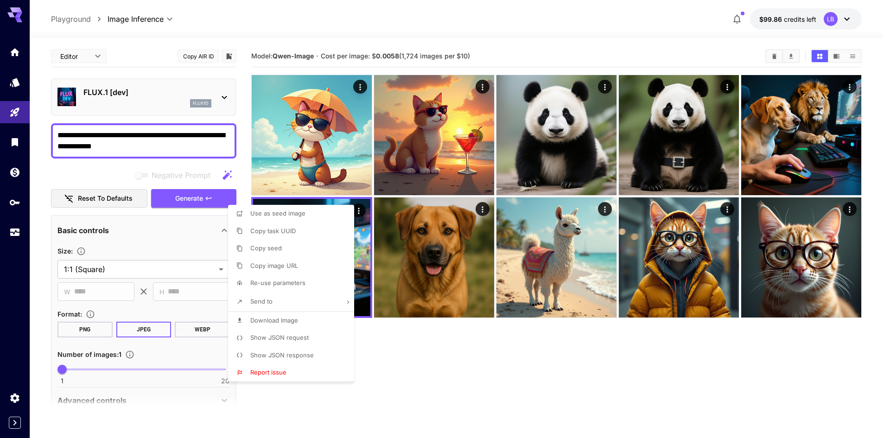
click at [493, 396] on div at bounding box center [445, 219] width 890 height 438
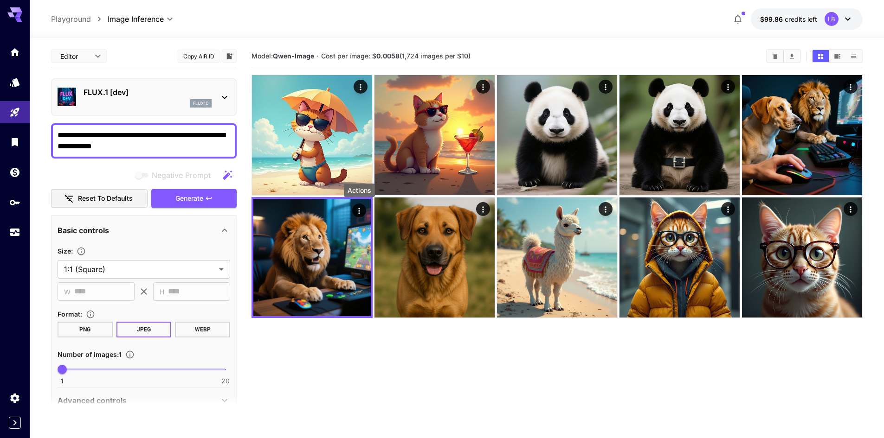
click at [120, 71] on div "**********" at bounding box center [144, 317] width 186 height 544
click at [126, 103] on div "flux1d" at bounding box center [147, 103] width 128 height 8
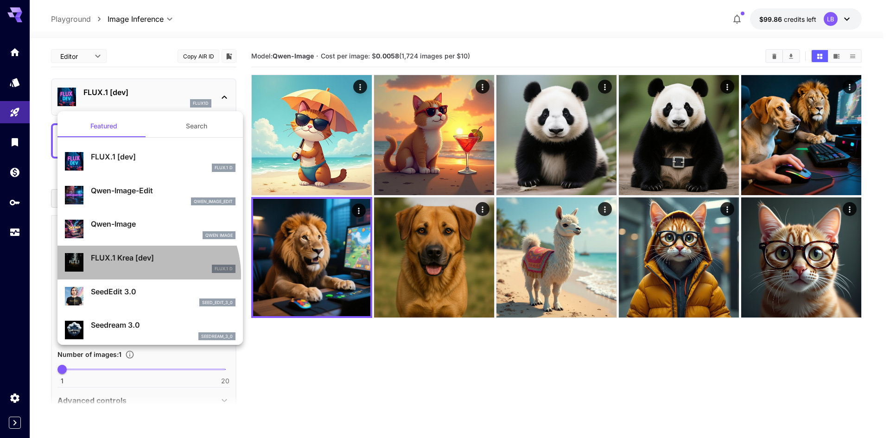
click at [138, 275] on div "FLUX.1 Krea [dev] FLUX.1 D" at bounding box center [150, 263] width 171 height 28
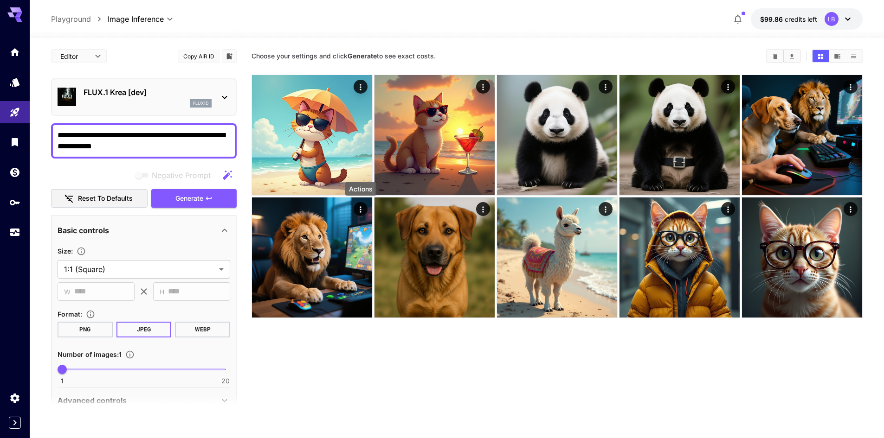
click at [358, 201] on div "Actions" at bounding box center [360, 191] width 33 height 21
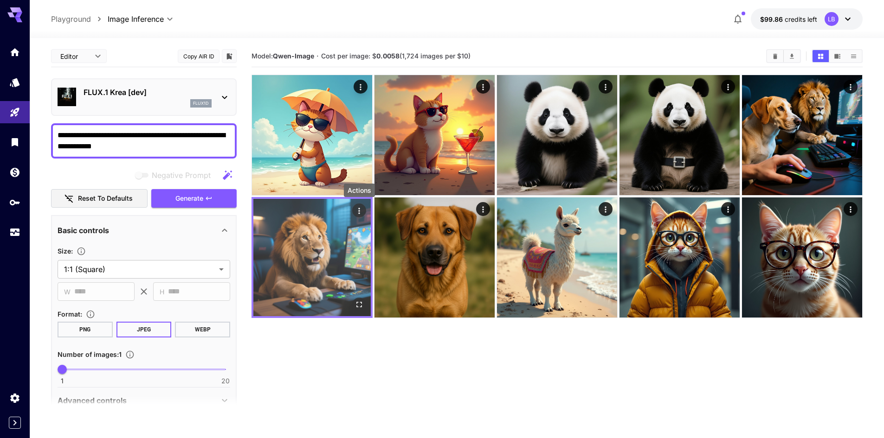
click at [364, 213] on button "Actions" at bounding box center [359, 211] width 14 height 14
click at [357, 211] on icon "Actions" at bounding box center [358, 210] width 9 height 9
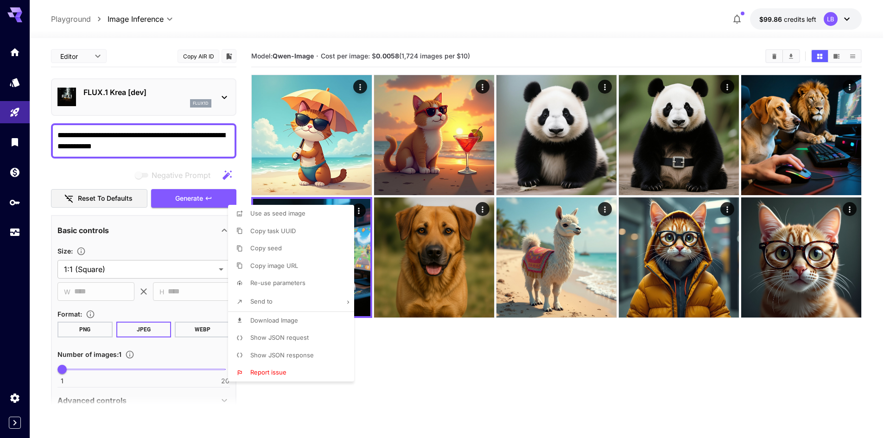
click at [141, 139] on div at bounding box center [445, 219] width 890 height 438
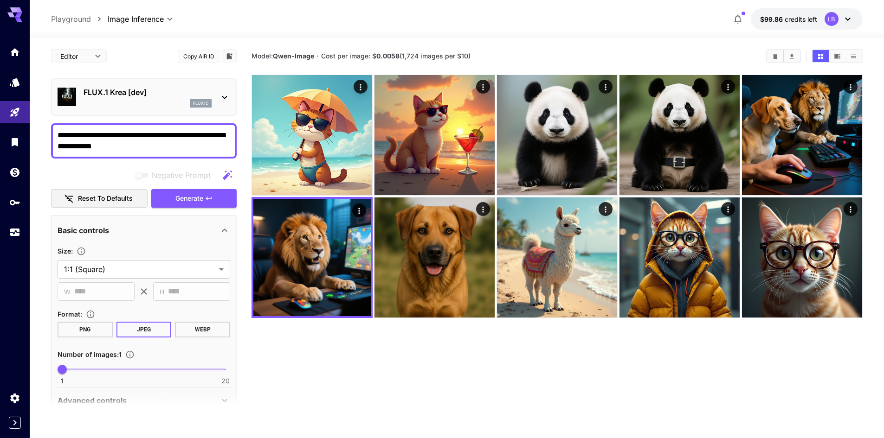
click at [143, 147] on textarea "**********" at bounding box center [144, 141] width 173 height 22
drag, startPoint x: 151, startPoint y: 147, endPoint x: 7, endPoint y: 126, distance: 145.0
click at [7, 126] on div "**********" at bounding box center [442, 256] width 884 height 512
click at [212, 96] on div "FLUX.1 Krea [dev] flux1d" at bounding box center [144, 97] width 173 height 28
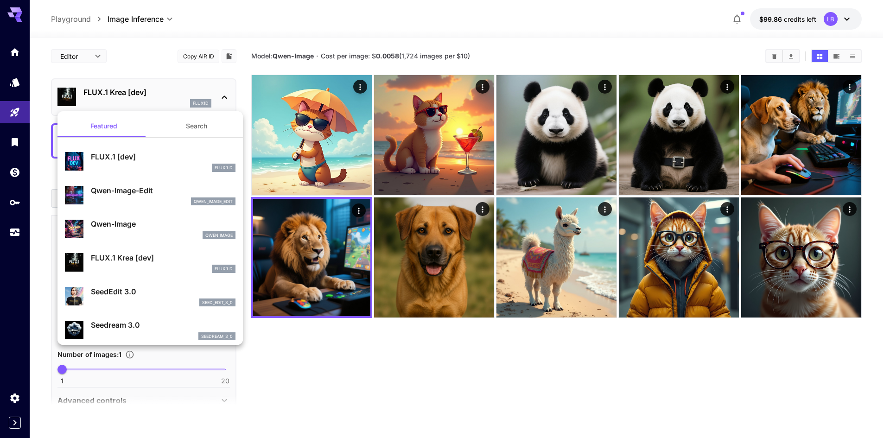
click at [188, 130] on button "Search" at bounding box center [196, 126] width 93 height 22
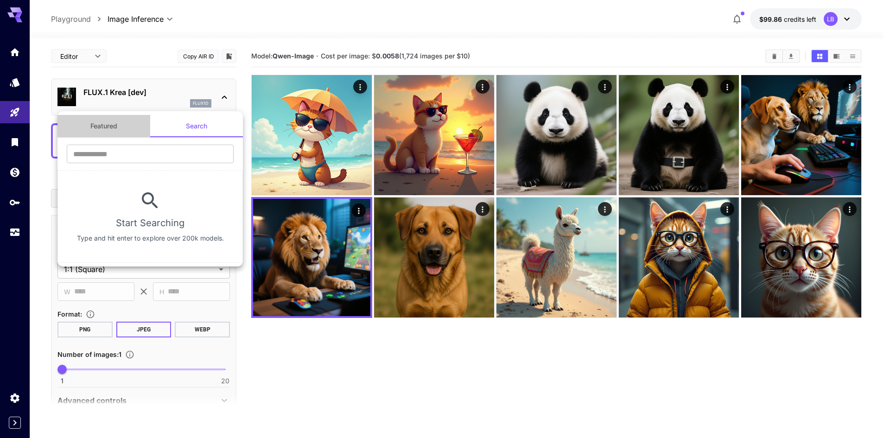
click at [107, 125] on button "Featured" at bounding box center [104, 126] width 93 height 22
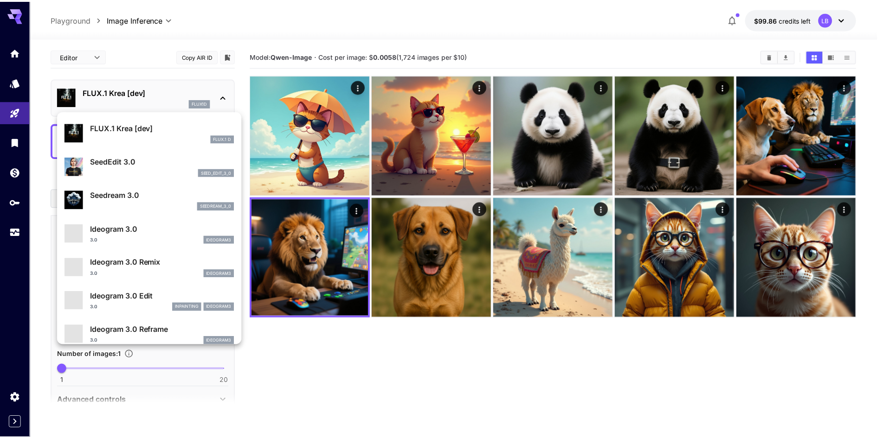
scroll to position [139, 0]
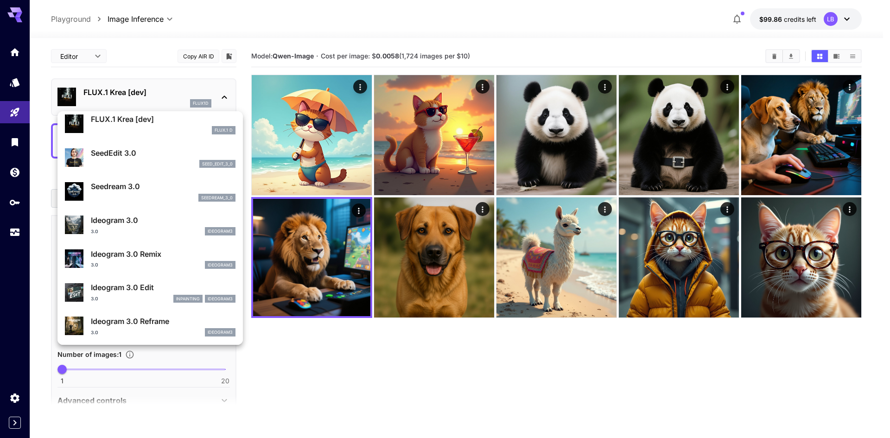
click at [128, 191] on p "Seedream 3.0" at bounding box center [163, 186] width 145 height 11
type input "***"
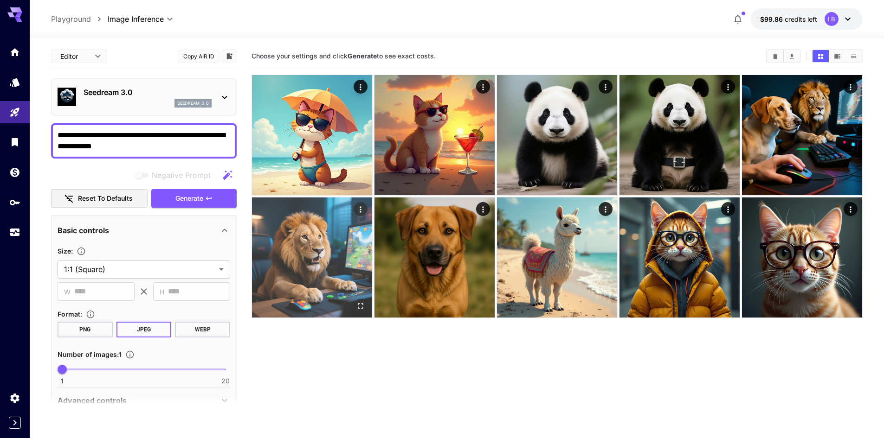
click at [360, 205] on icon "Actions" at bounding box center [360, 209] width 9 height 9
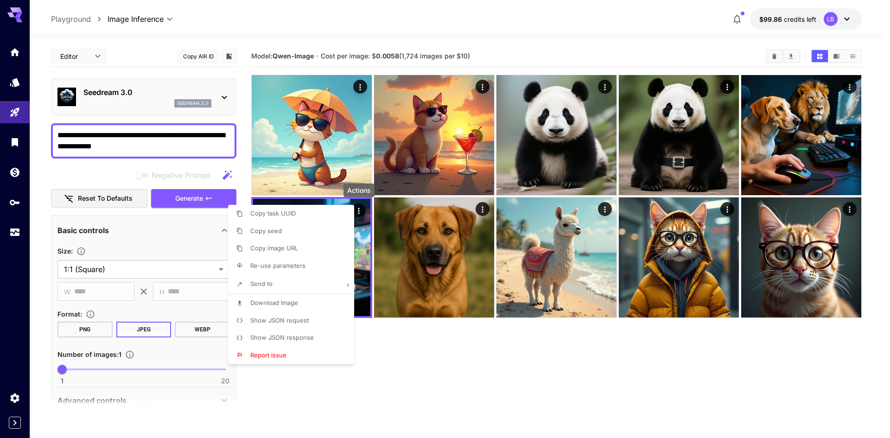
click at [423, 372] on div at bounding box center [445, 219] width 890 height 438
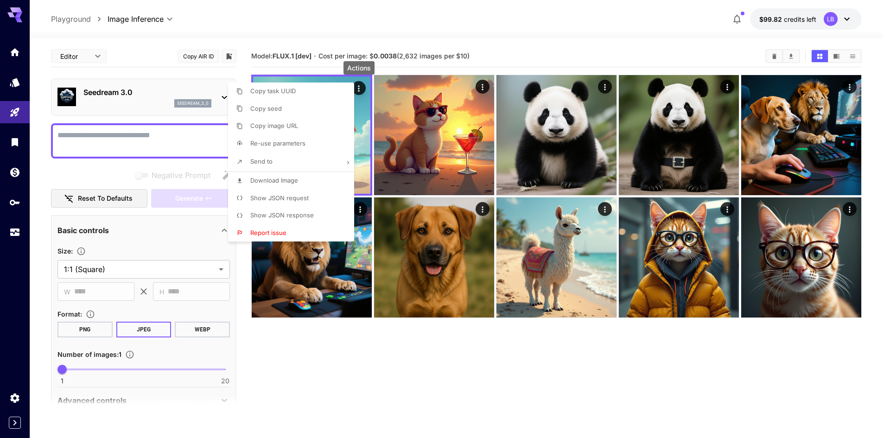
click at [385, 338] on div at bounding box center [445, 219] width 890 height 438
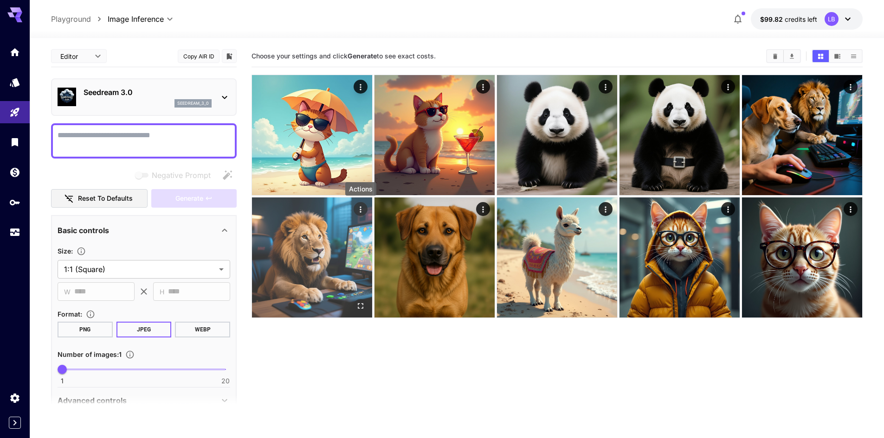
click at [363, 213] on icon "Actions" at bounding box center [360, 209] width 9 height 9
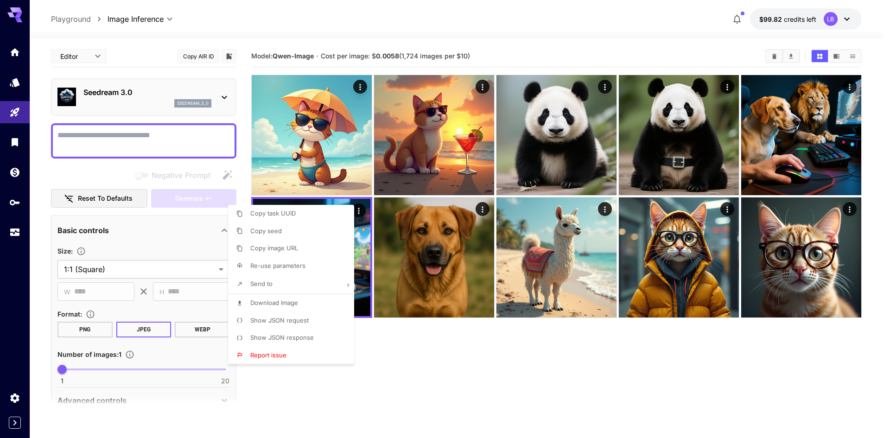
click at [436, 371] on div at bounding box center [445, 219] width 890 height 438
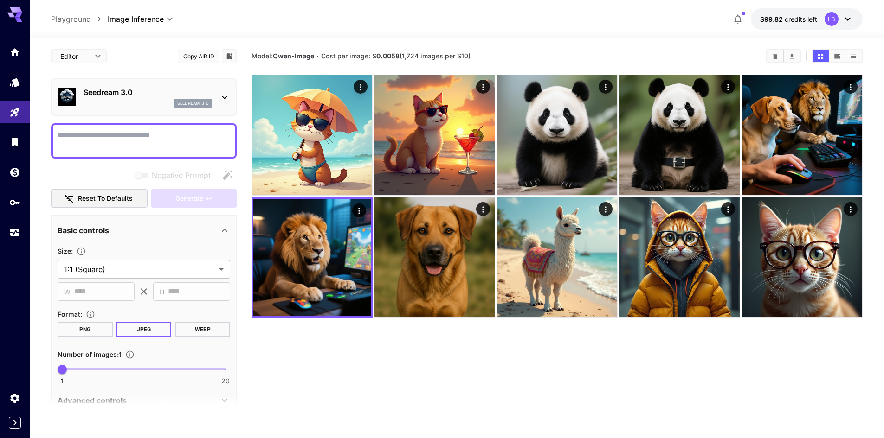
click at [156, 106] on div "seedream_3_0" at bounding box center [147, 103] width 128 height 8
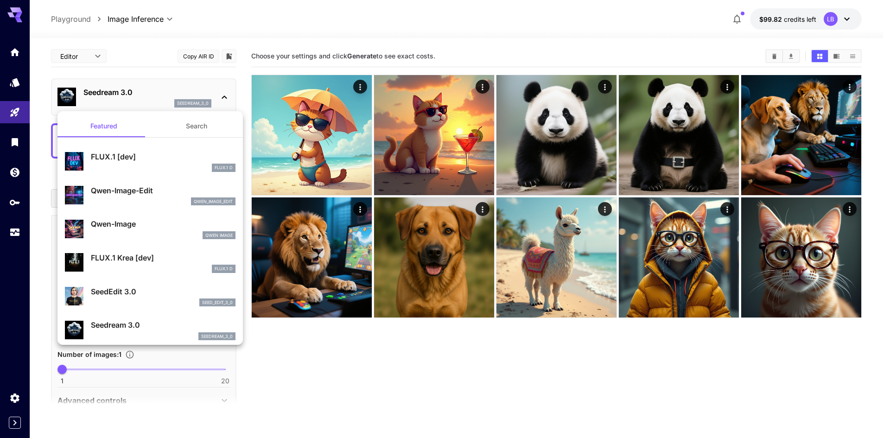
click at [419, 421] on div at bounding box center [445, 219] width 890 height 438
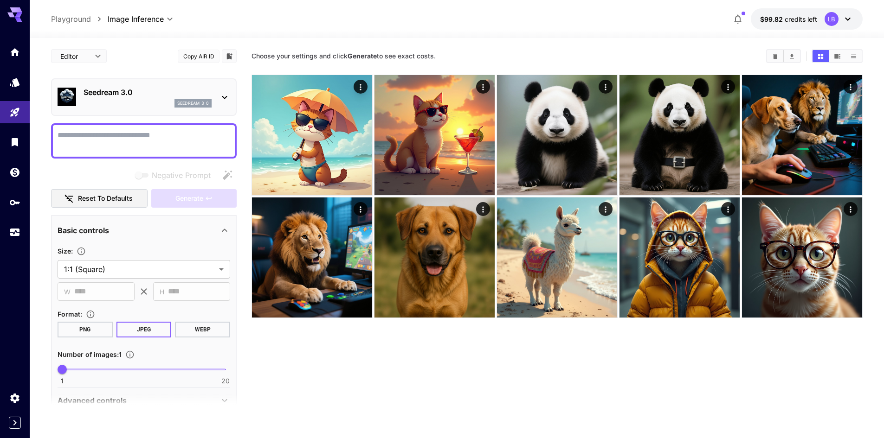
click at [373, 378] on section "Choose your settings and click Generate to see exact costs." at bounding box center [556, 264] width 611 height 438
click at [226, 97] on icon at bounding box center [224, 97] width 11 height 11
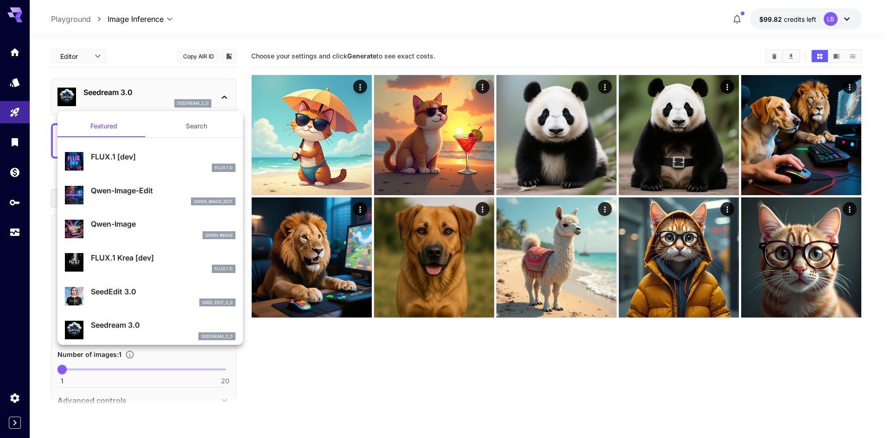
click at [662, 386] on div at bounding box center [445, 219] width 890 height 438
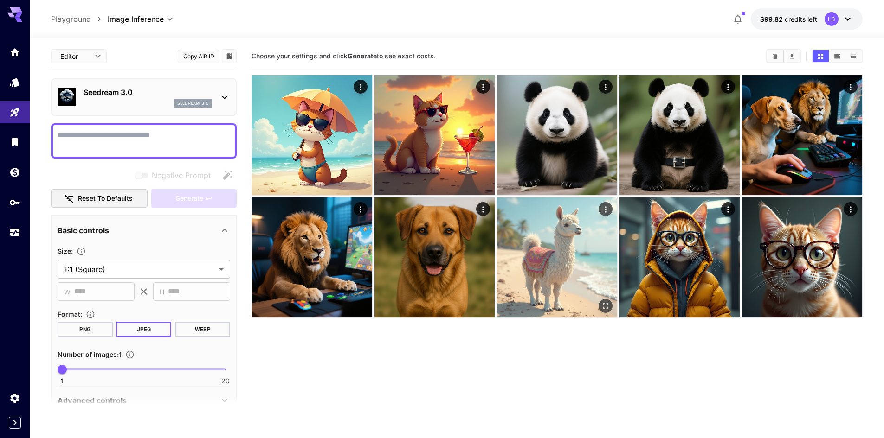
click at [601, 217] on img at bounding box center [557, 258] width 120 height 120
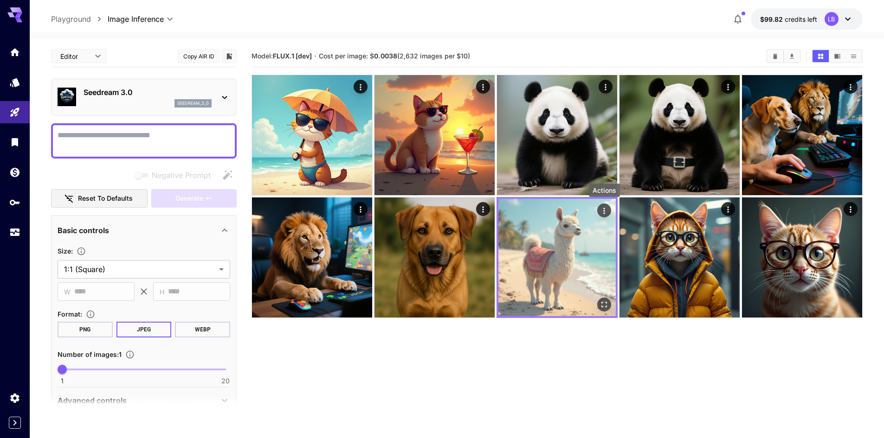
click at [604, 211] on icon "Actions" at bounding box center [603, 211] width 1 height 6
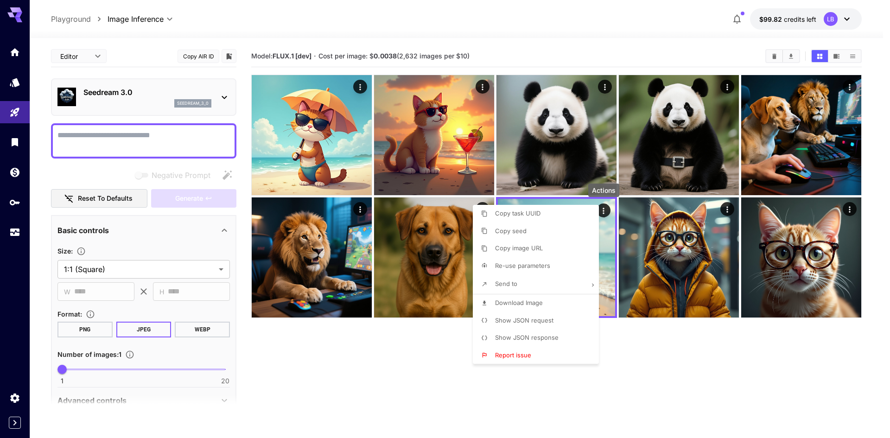
click at [671, 340] on div at bounding box center [445, 219] width 890 height 438
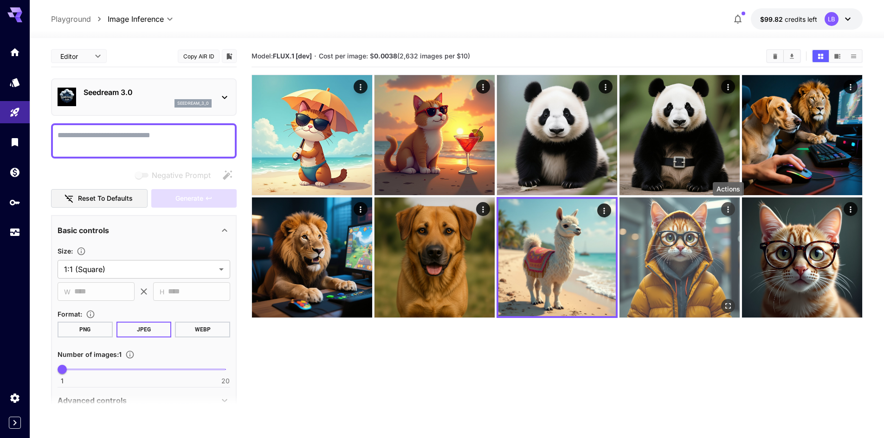
click at [727, 209] on icon "Actions" at bounding box center [727, 209] width 9 height 9
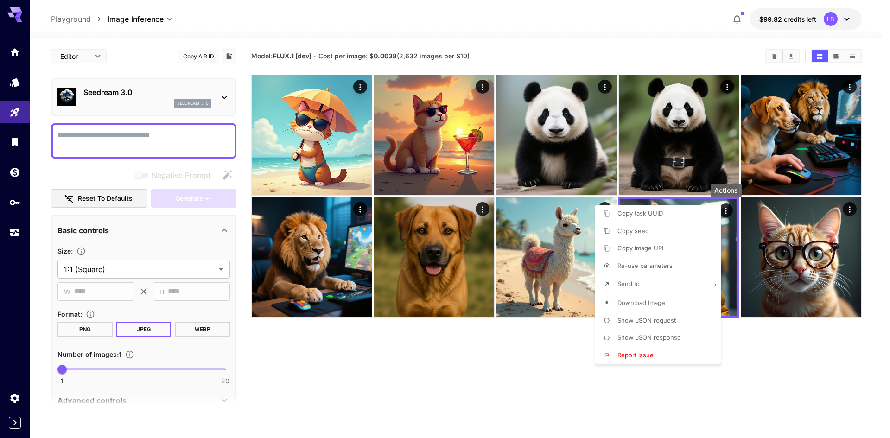
click at [533, 366] on div at bounding box center [445, 219] width 890 height 438
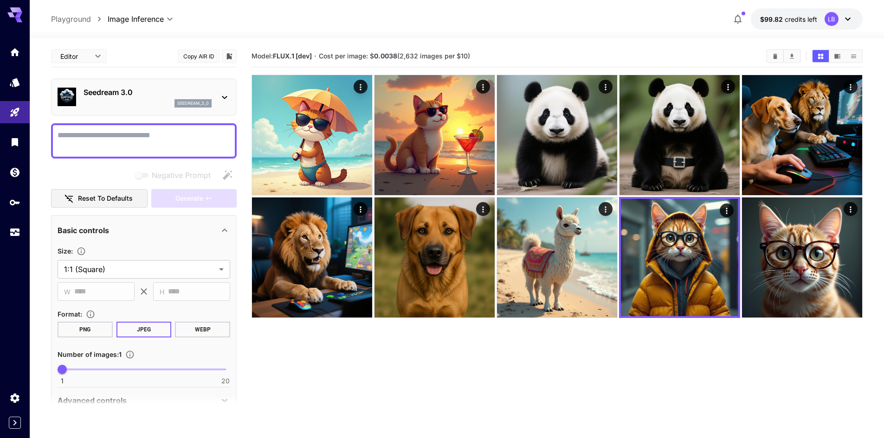
click at [123, 141] on textarea "Negative Prompt" at bounding box center [144, 141] width 173 height 22
click at [129, 96] on p "Seedream 3.0" at bounding box center [147, 92] width 128 height 11
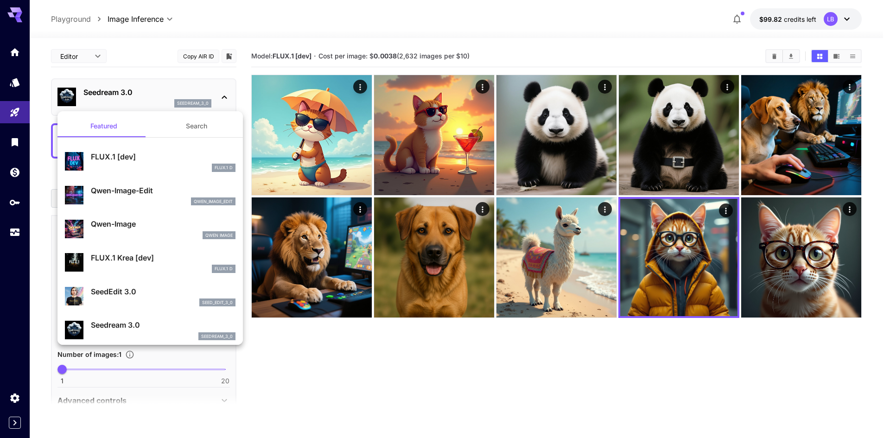
click at [407, 400] on div at bounding box center [445, 219] width 890 height 438
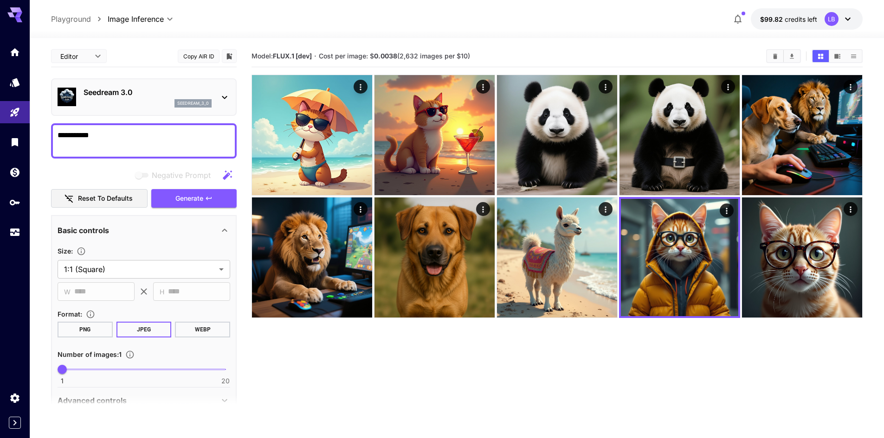
click at [65, 137] on textarea "**********" at bounding box center [144, 141] width 173 height 22
click at [120, 92] on p "Seedream 3.0" at bounding box center [147, 92] width 128 height 11
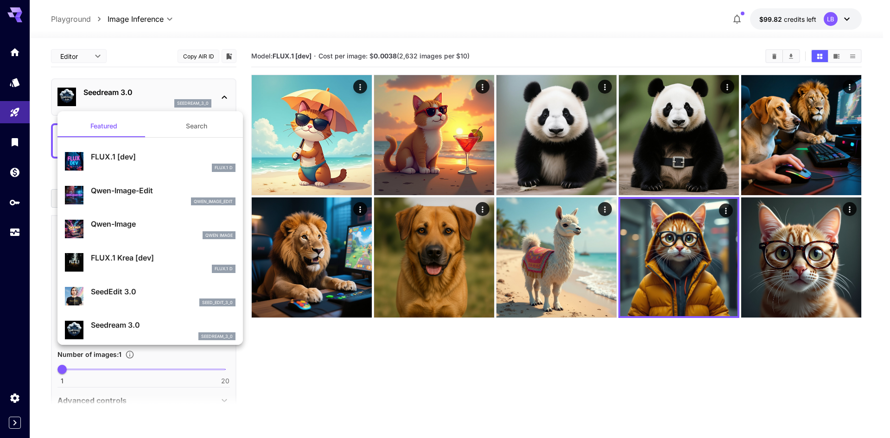
click at [366, 351] on div at bounding box center [445, 219] width 890 height 438
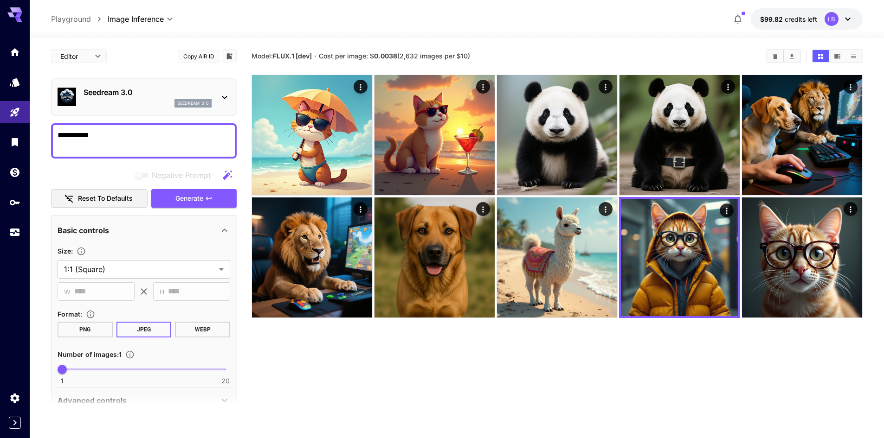
click at [70, 136] on textarea "**********" at bounding box center [144, 141] width 173 height 22
click at [119, 132] on textarea "**********" at bounding box center [144, 141] width 173 height 22
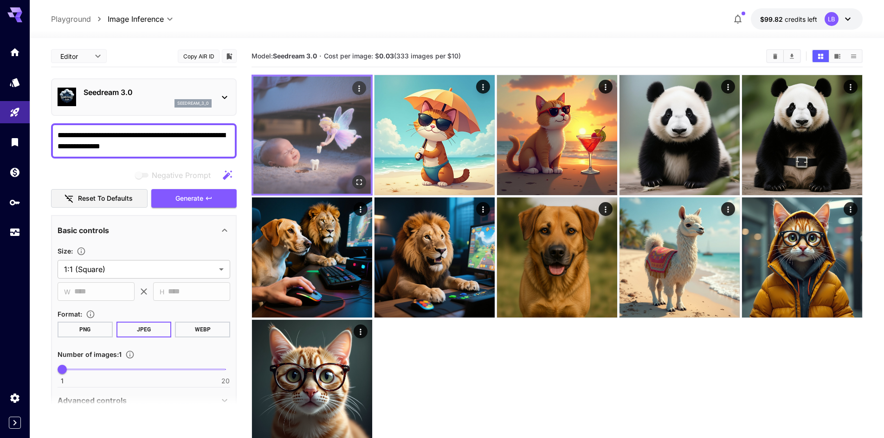
type textarea "**********"
click at [359, 86] on icon "Actions" at bounding box center [358, 88] width 1 height 6
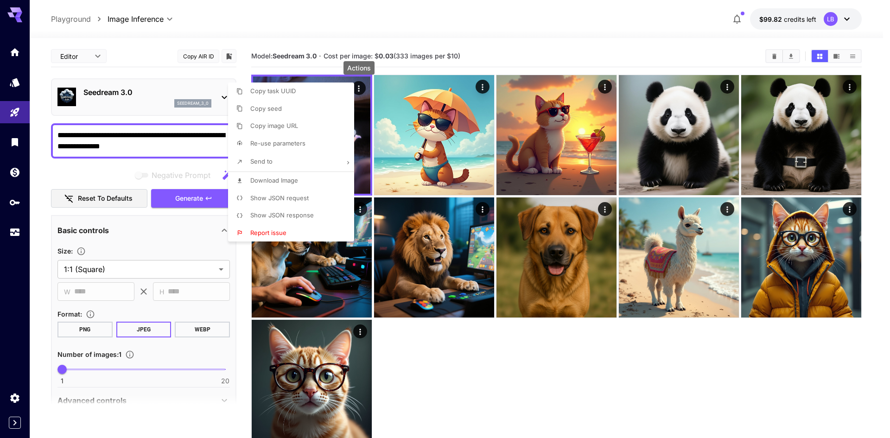
drag, startPoint x: 278, startPoint y: 238, endPoint x: 287, endPoint y: 173, distance: 65.9
click at [287, 173] on div "Copy task UUID Copy seed Copy image URL Re-use parameters Send to Download Imag…" at bounding box center [291, 162] width 126 height 159
click at [407, 364] on div at bounding box center [445, 219] width 890 height 438
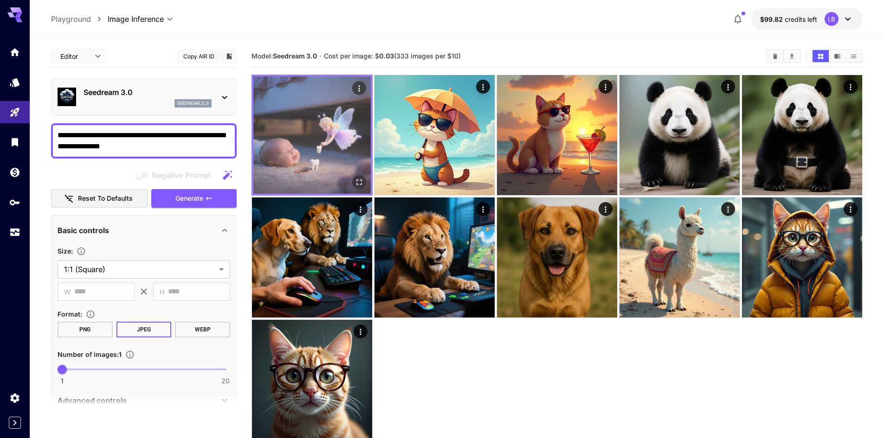
click at [365, 86] on button "Actions" at bounding box center [359, 88] width 14 height 14
click at [356, 93] on icon "Actions" at bounding box center [358, 88] width 9 height 9
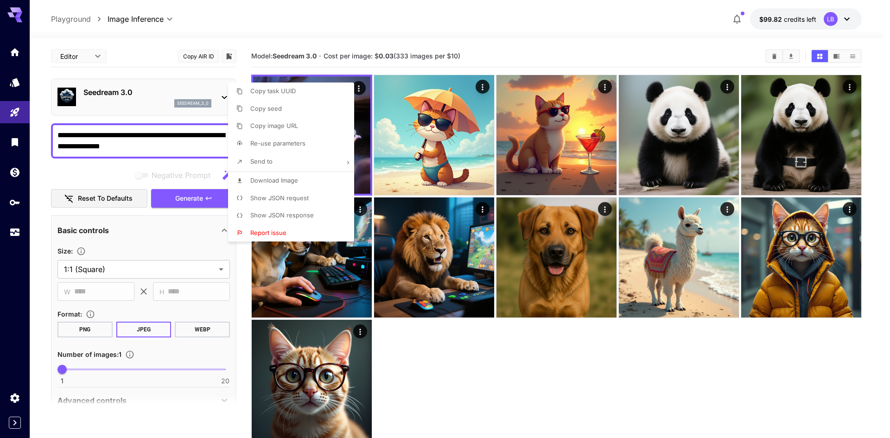
click at [772, 60] on div at bounding box center [445, 219] width 890 height 438
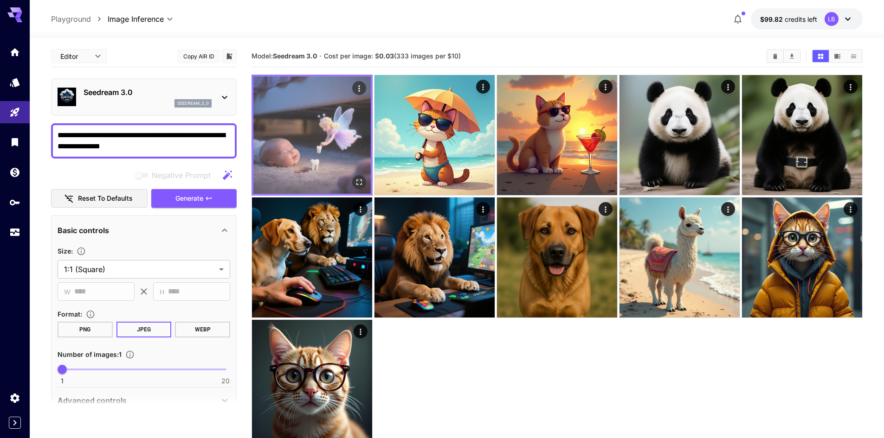
click at [300, 90] on img at bounding box center [311, 135] width 117 height 117
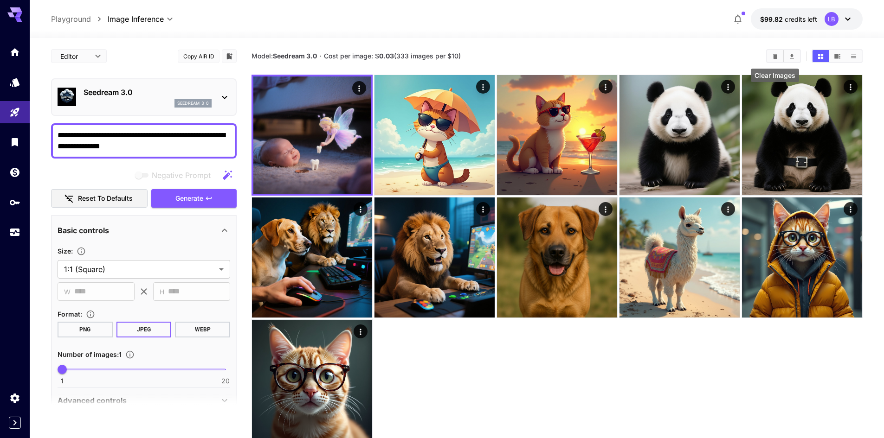
click at [775, 54] on icon "Clear Images" at bounding box center [775, 55] width 4 height 5
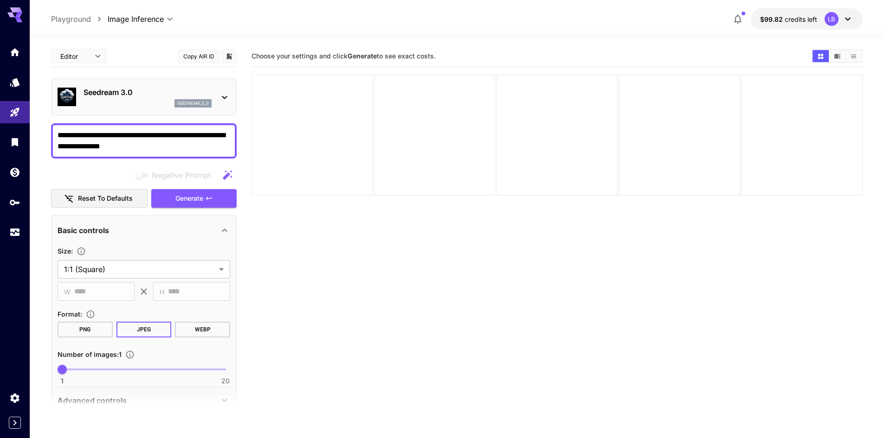
click at [329, 147] on div at bounding box center [311, 135] width 121 height 121
click at [455, 160] on div at bounding box center [434, 135] width 121 height 121
click at [588, 144] on div at bounding box center [556, 135] width 121 height 121
click at [740, 145] on div at bounding box center [556, 135] width 611 height 121
click at [307, 138] on div at bounding box center [311, 135] width 121 height 121
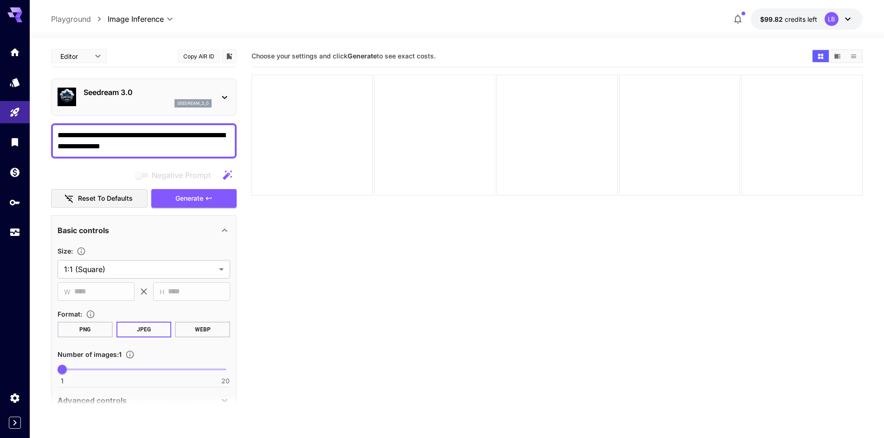
click at [445, 147] on div at bounding box center [434, 135] width 121 height 121
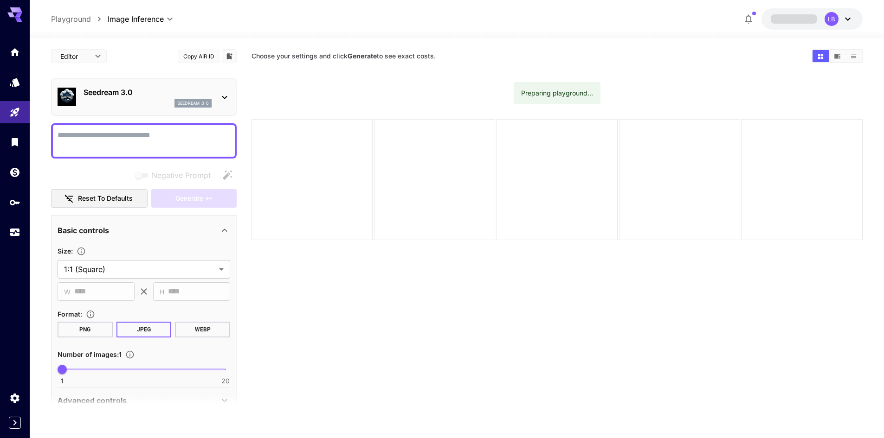
click at [109, 147] on textarea "Negative Prompt" at bounding box center [144, 141] width 173 height 22
click at [837, 54] on icon "Show images in video view" at bounding box center [837, 56] width 6 height 5
click at [851, 60] on button "Show images in list view" at bounding box center [853, 56] width 16 height 12
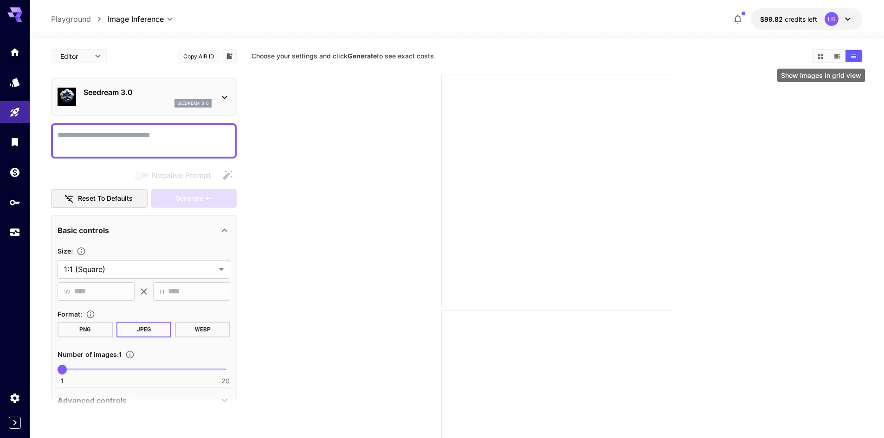
click at [820, 57] on icon "Show images in grid view" at bounding box center [820, 55] width 5 height 5
click at [639, 45] on div "**********" at bounding box center [456, 275] width 811 height 474
click at [844, 24] on icon at bounding box center [847, 18] width 11 height 11
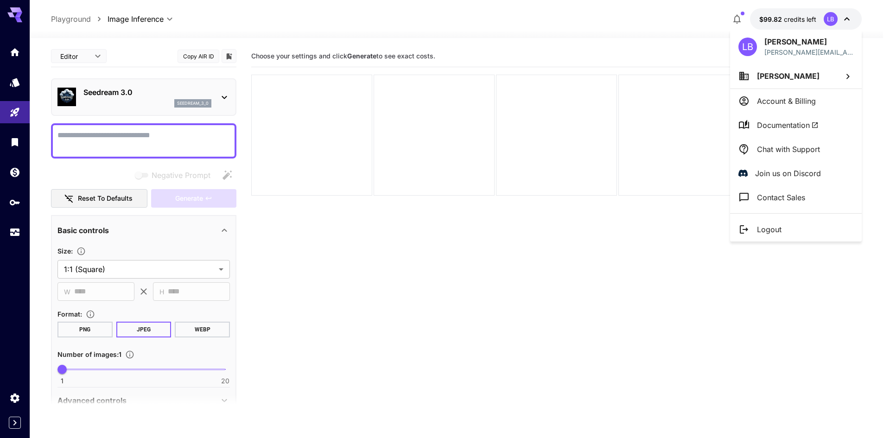
click at [17, 146] on div at bounding box center [445, 219] width 890 height 438
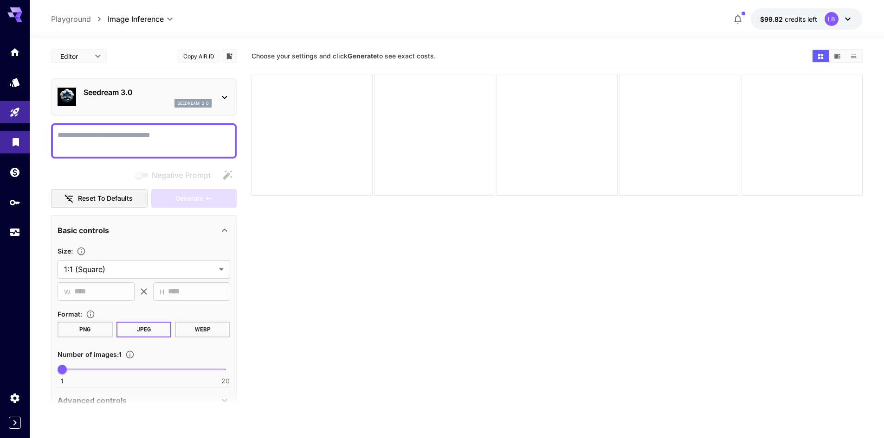
click at [17, 146] on link at bounding box center [15, 142] width 30 height 23
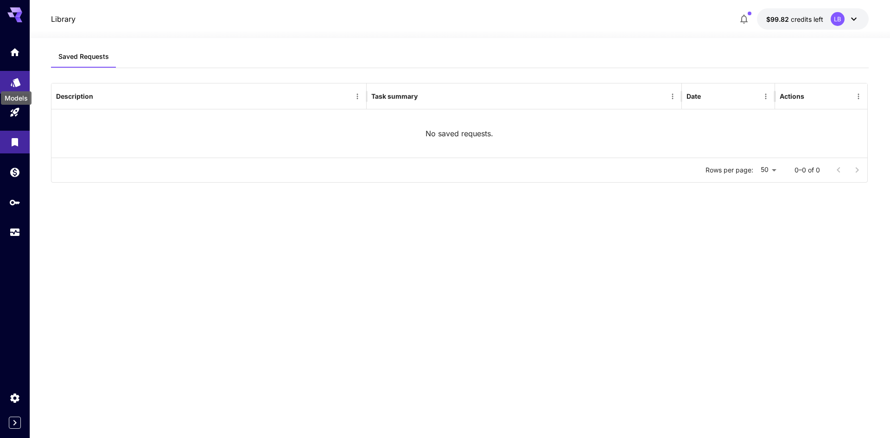
click at [11, 79] on icon "Models" at bounding box center [15, 79] width 11 height 11
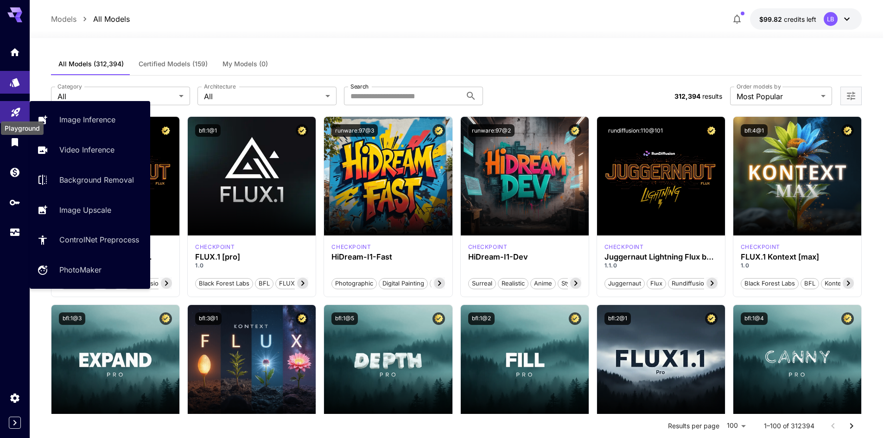
click at [13, 111] on icon "Playground" at bounding box center [15, 109] width 11 height 11
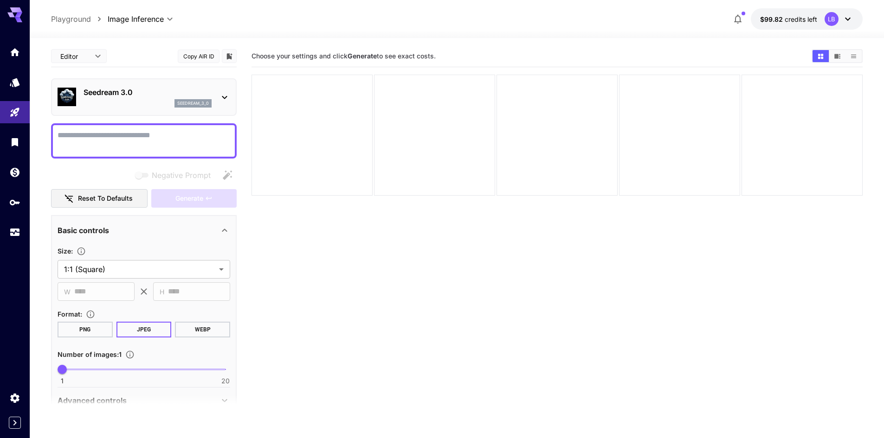
click at [359, 257] on section "Choose your settings and click Generate to see exact costs." at bounding box center [556, 264] width 611 height 438
click at [86, 130] on textarea "Negative Prompt" at bounding box center [144, 141] width 173 height 22
